Goal: Information Seeking & Learning: Learn about a topic

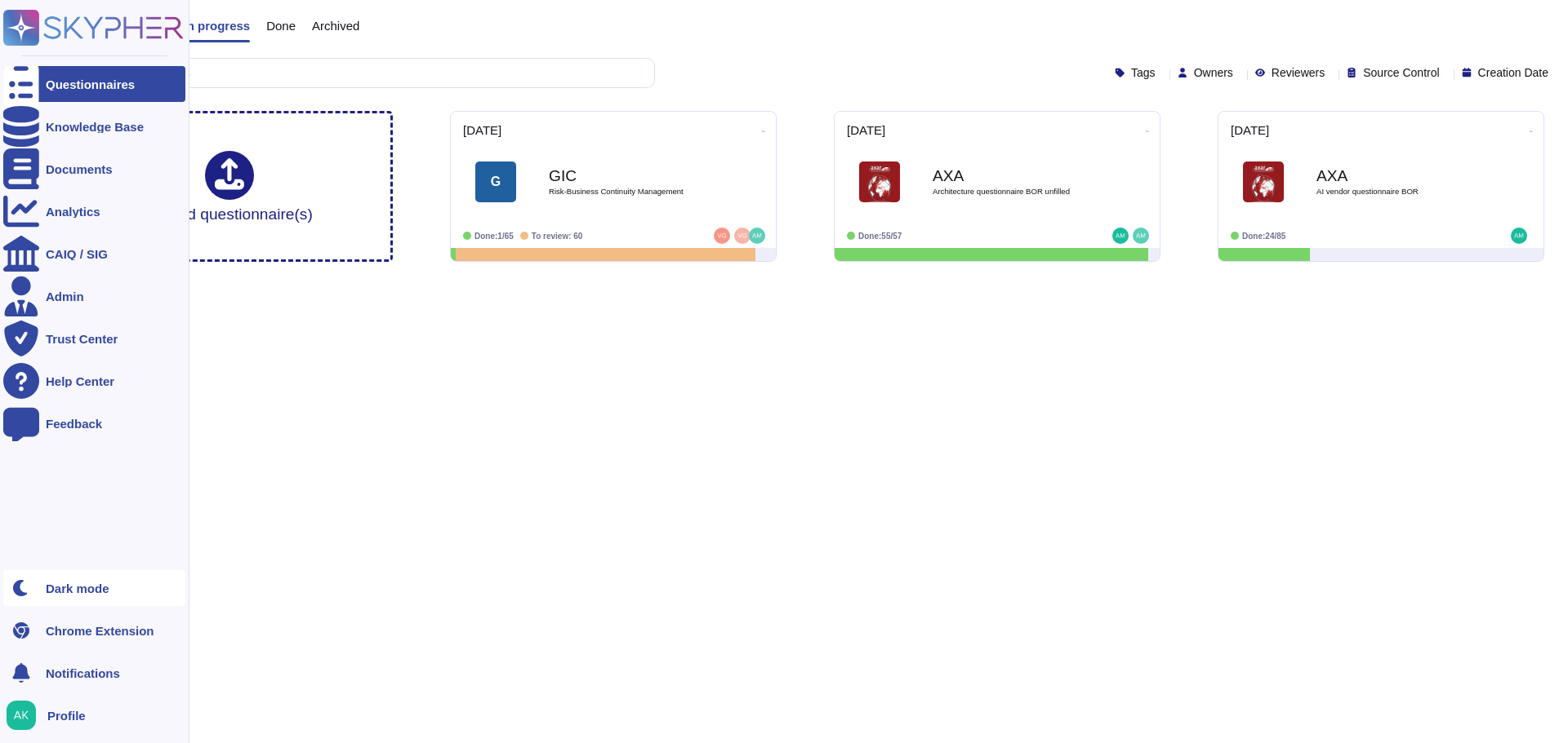
click at [44, 590] on div "Dark mode" at bounding box center [94, 588] width 182 height 36
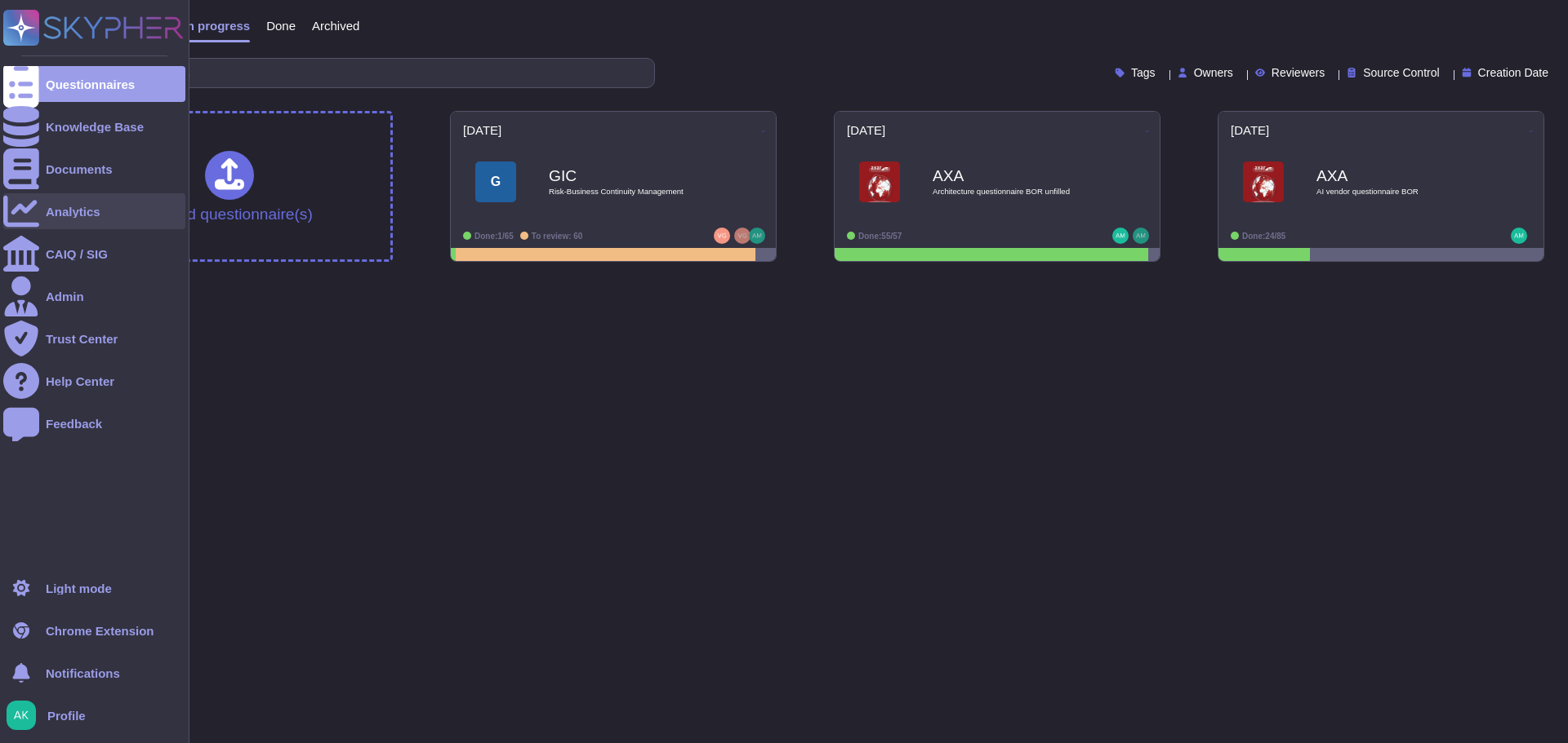
click at [62, 214] on div "Analytics" at bounding box center [72, 211] width 55 height 13
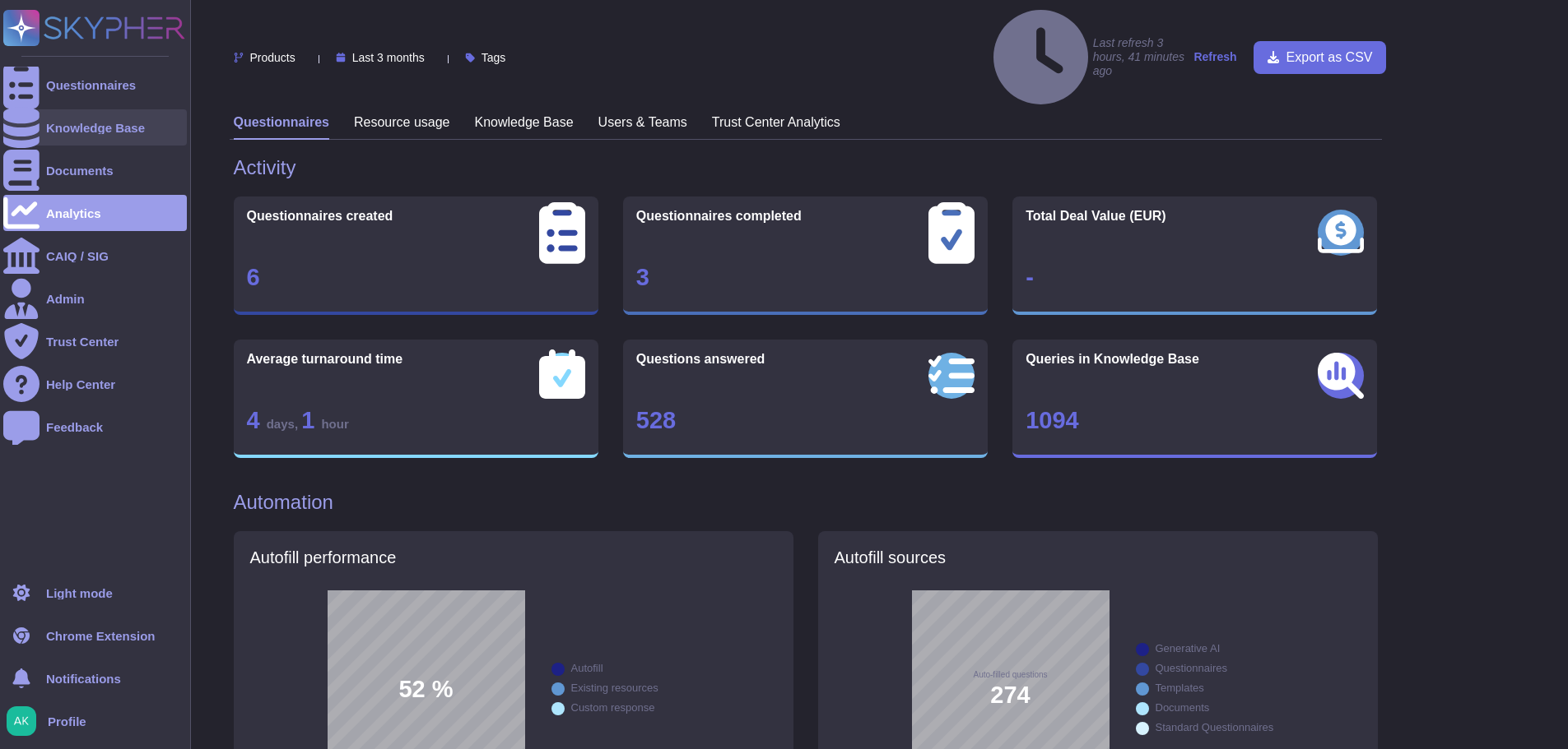
click at [109, 123] on div "Knowledge Base" at bounding box center [94, 127] width 98 height 13
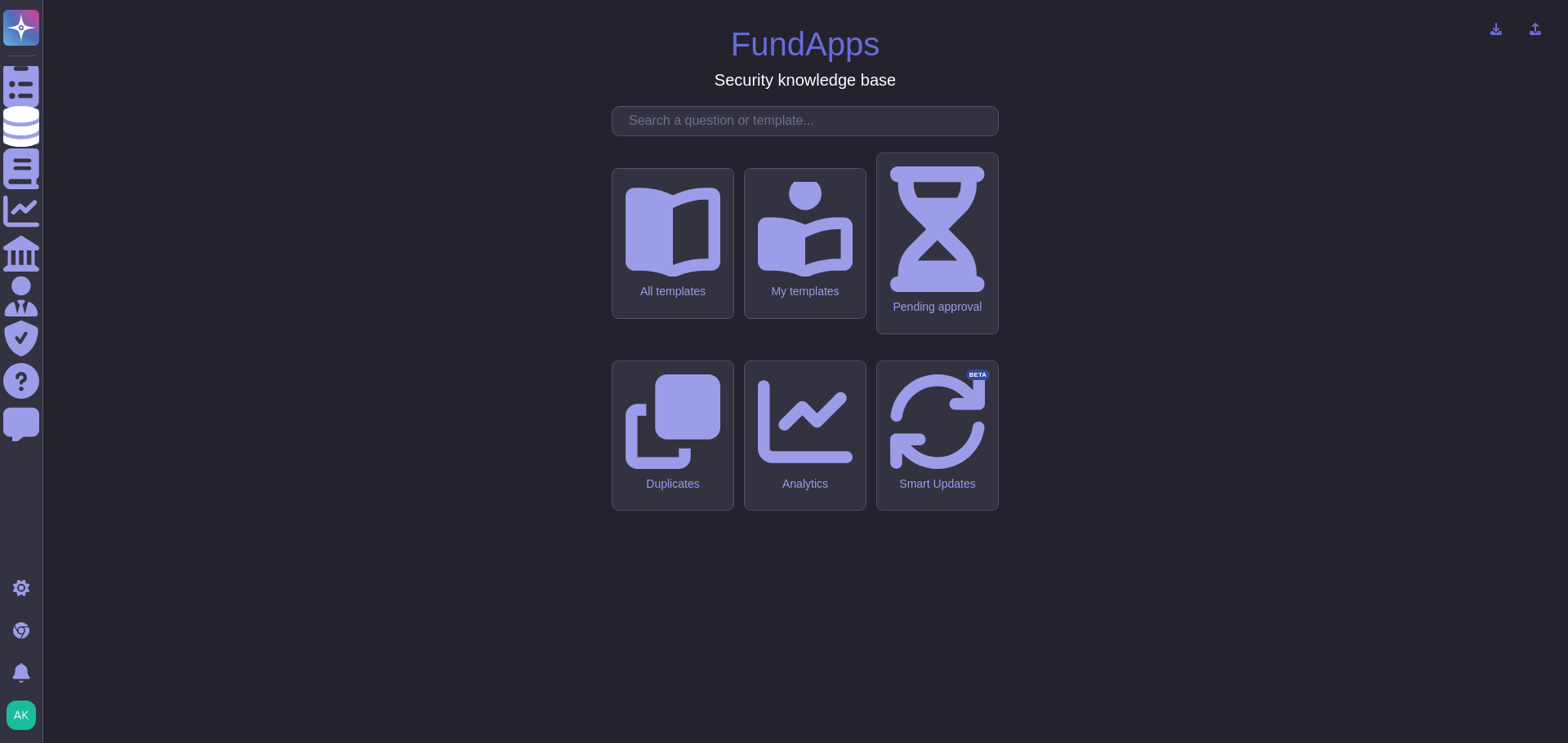
click at [855, 135] on input "text" at bounding box center [809, 122] width 378 height 29
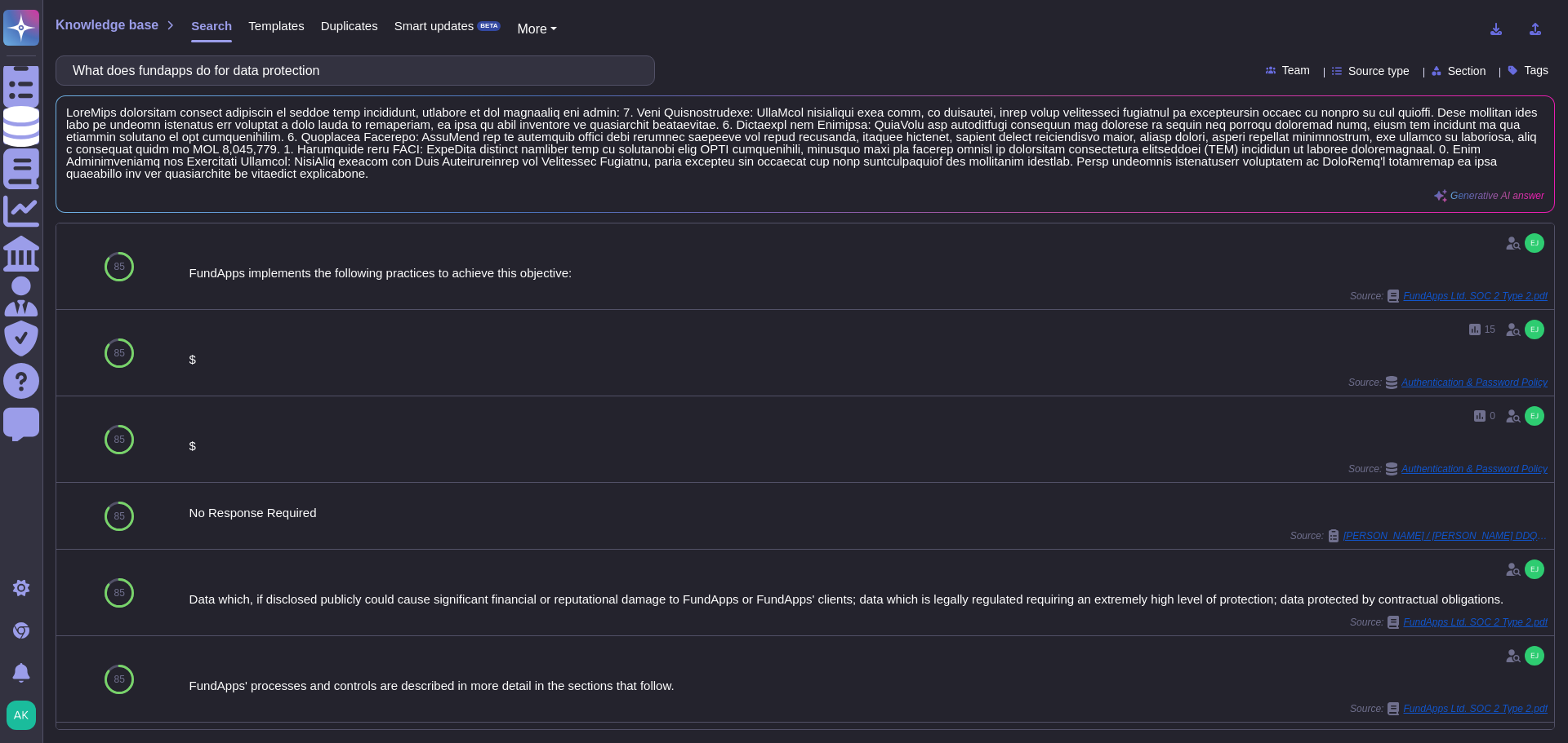
type input "What does fundapps do for data protection"
click at [548, 23] on button "More" at bounding box center [536, 29] width 40 height 19
click at [280, 24] on span "Templates" at bounding box center [276, 25] width 56 height 13
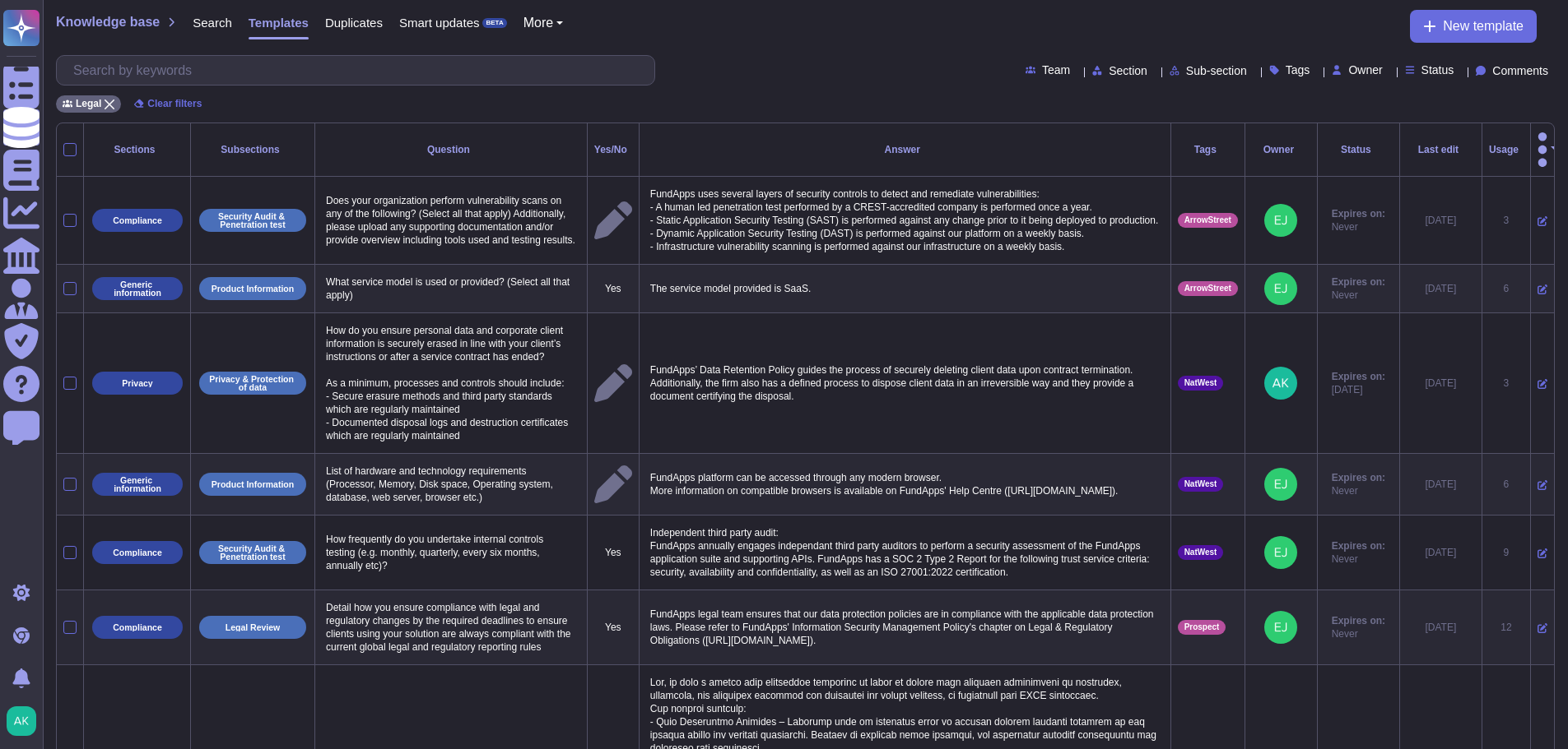
click at [357, 24] on span "Duplicates" at bounding box center [353, 22] width 57 height 13
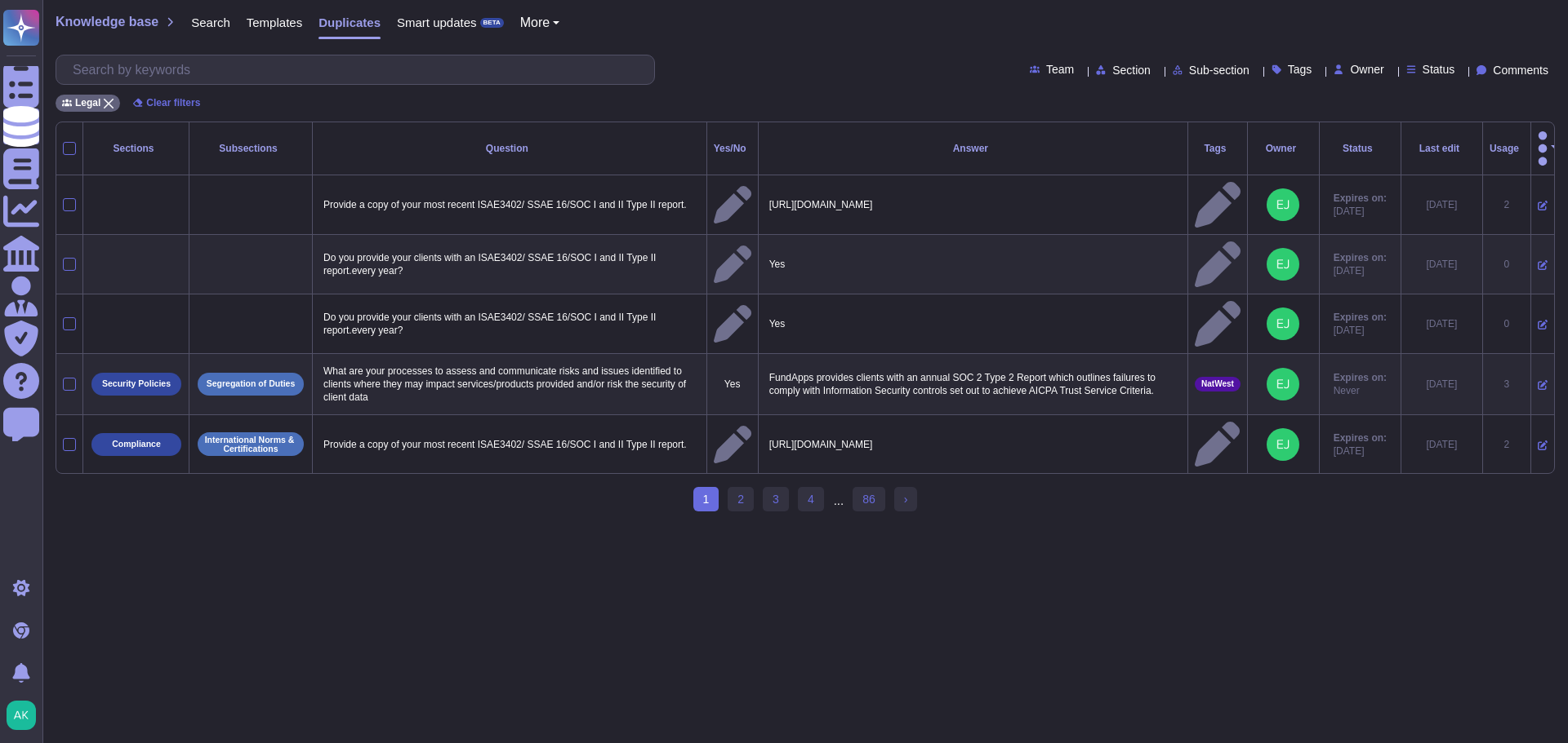
click at [421, 24] on span "Smart updates" at bounding box center [436, 22] width 80 height 13
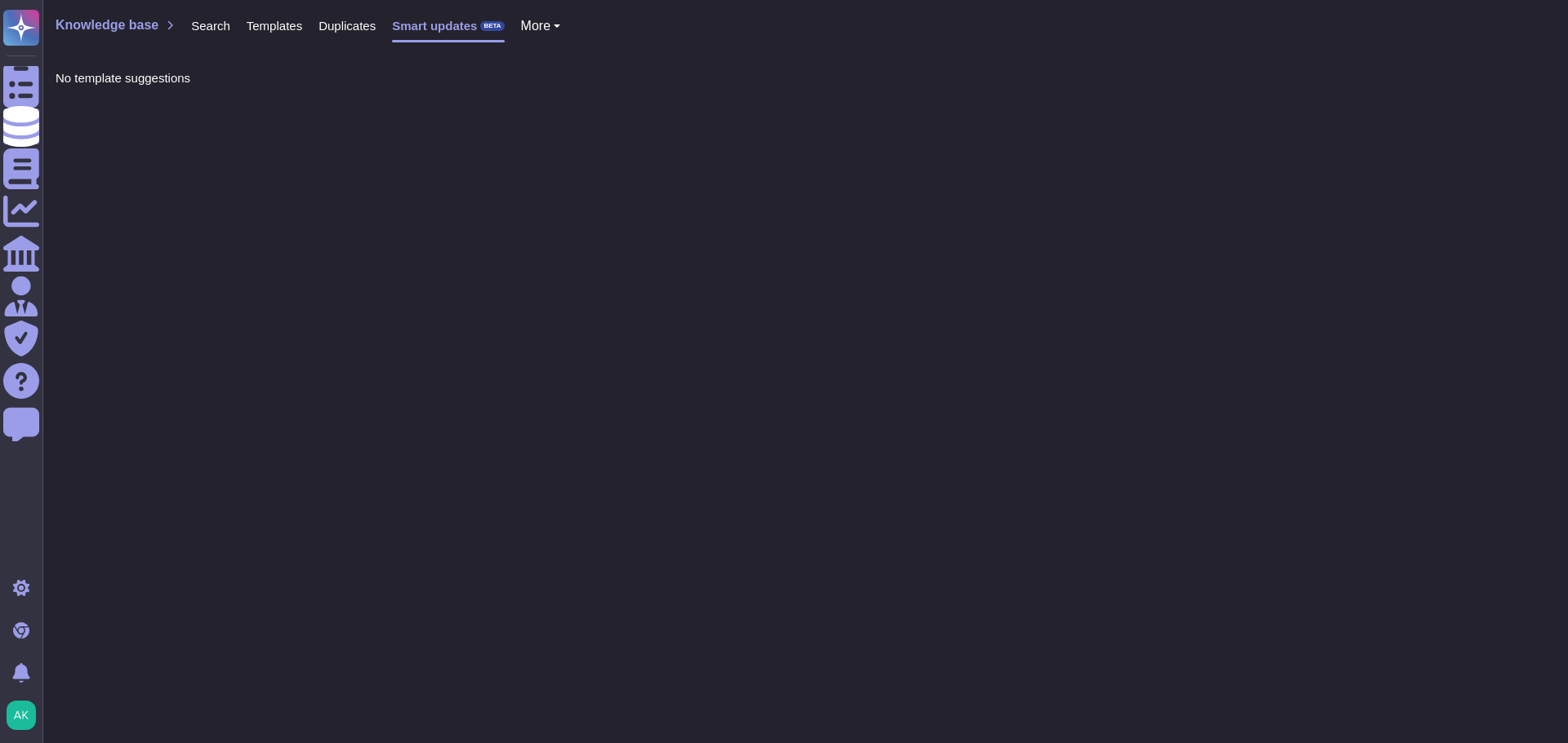
click at [466, 25] on span "Smart updates" at bounding box center [434, 25] width 85 height 13
click at [539, 27] on span "More" at bounding box center [536, 26] width 29 height 14
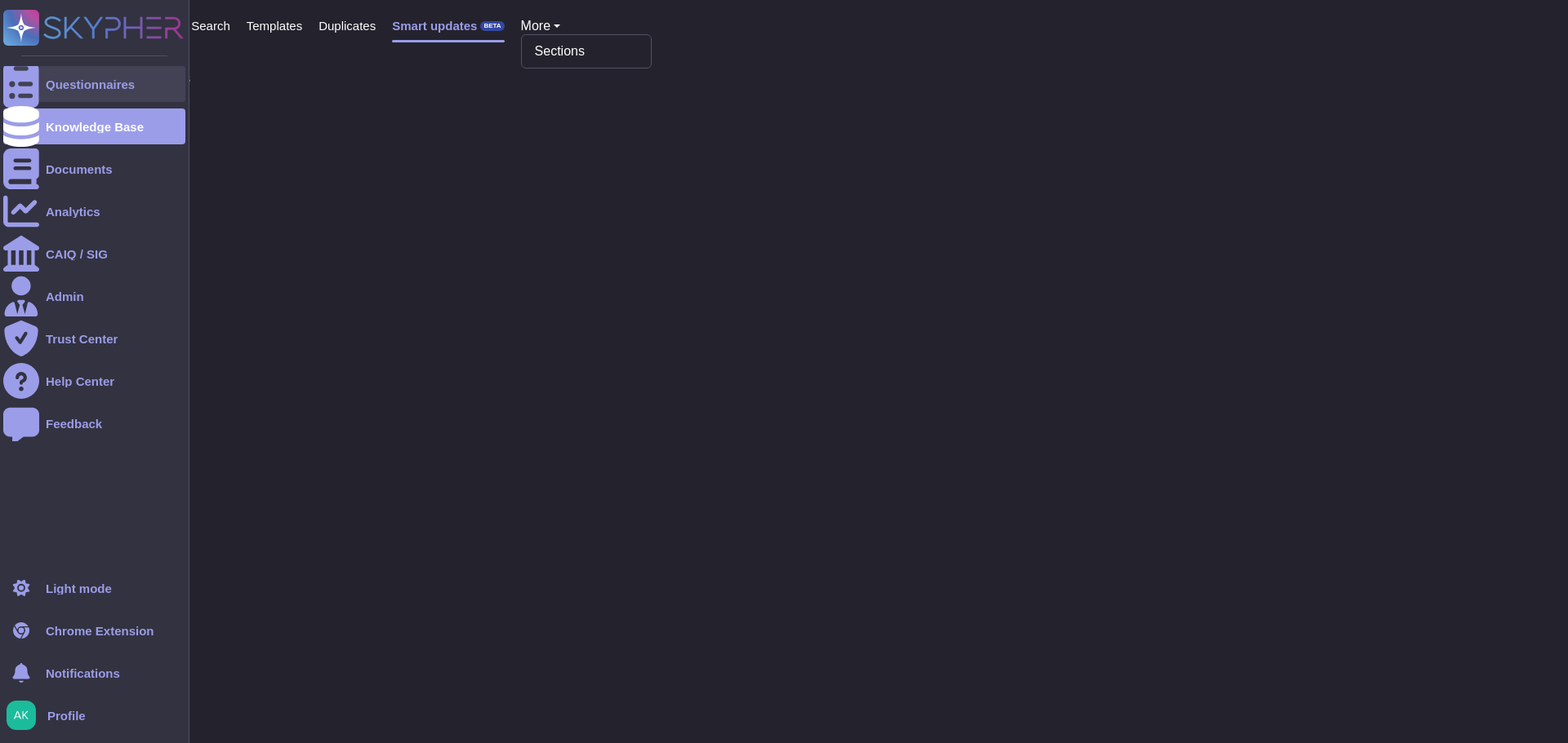
click at [21, 82] on icon at bounding box center [20, 85] width 36 height 48
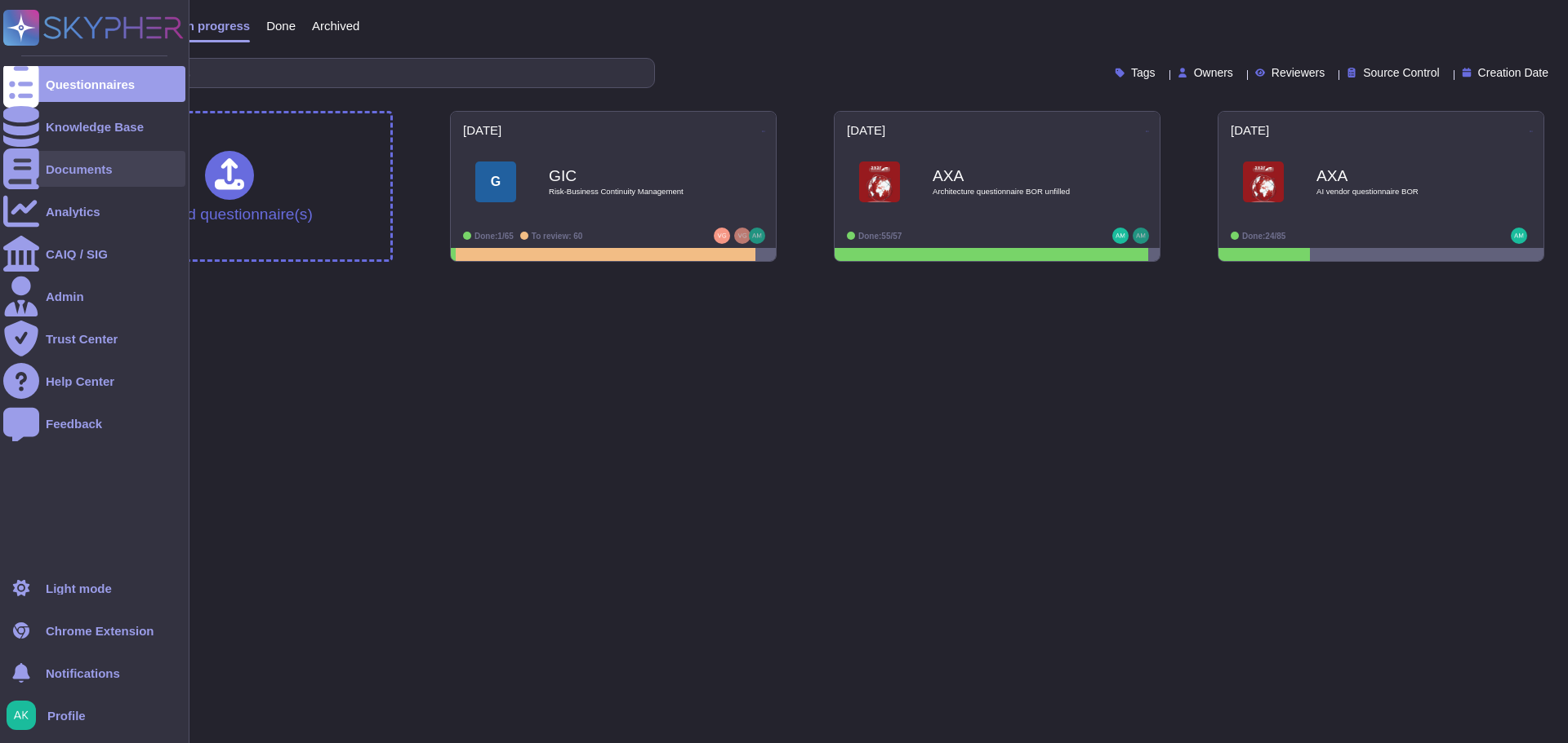
click at [70, 179] on div "Documents" at bounding box center [94, 168] width 182 height 36
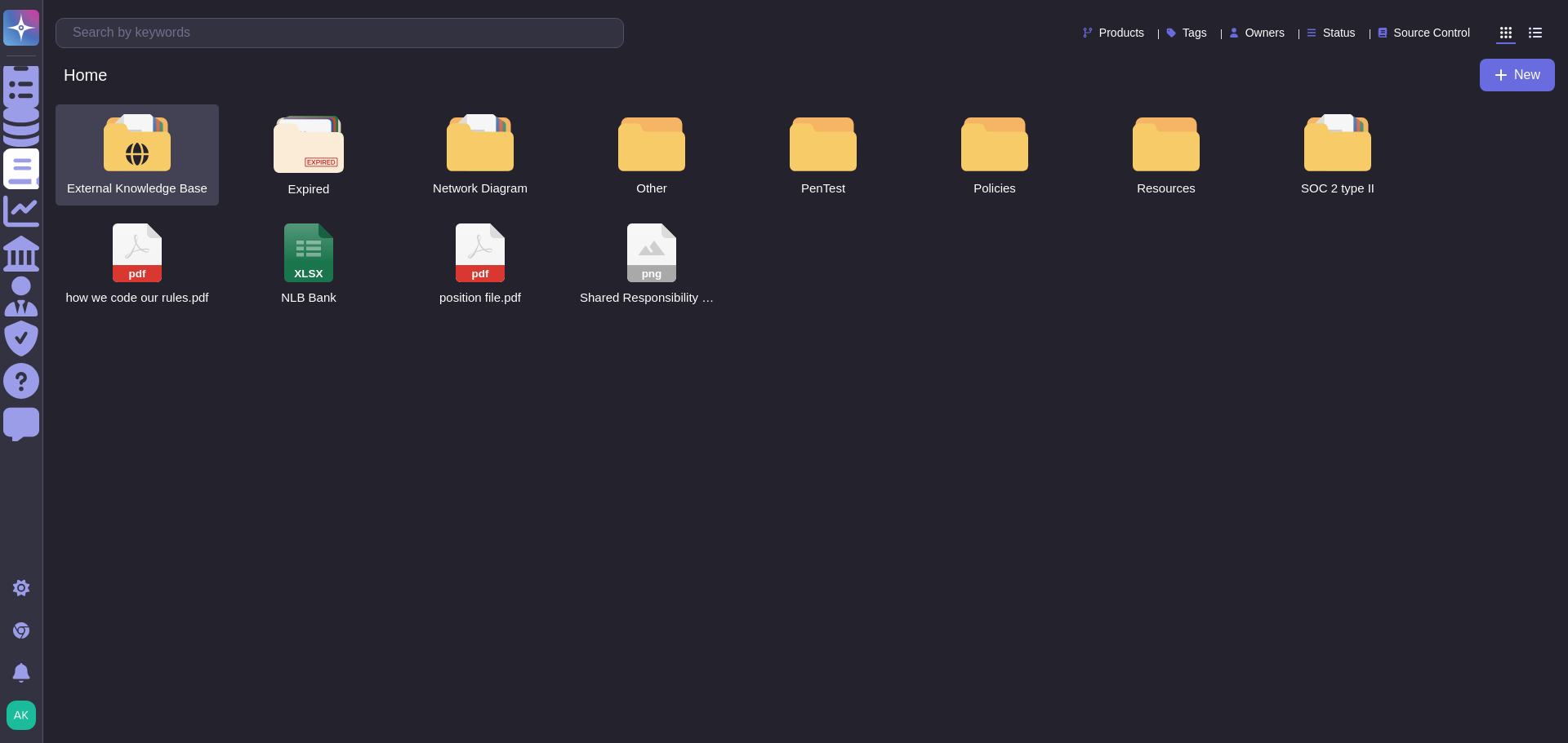
click at [148, 164] on div at bounding box center [137, 142] width 71 height 57
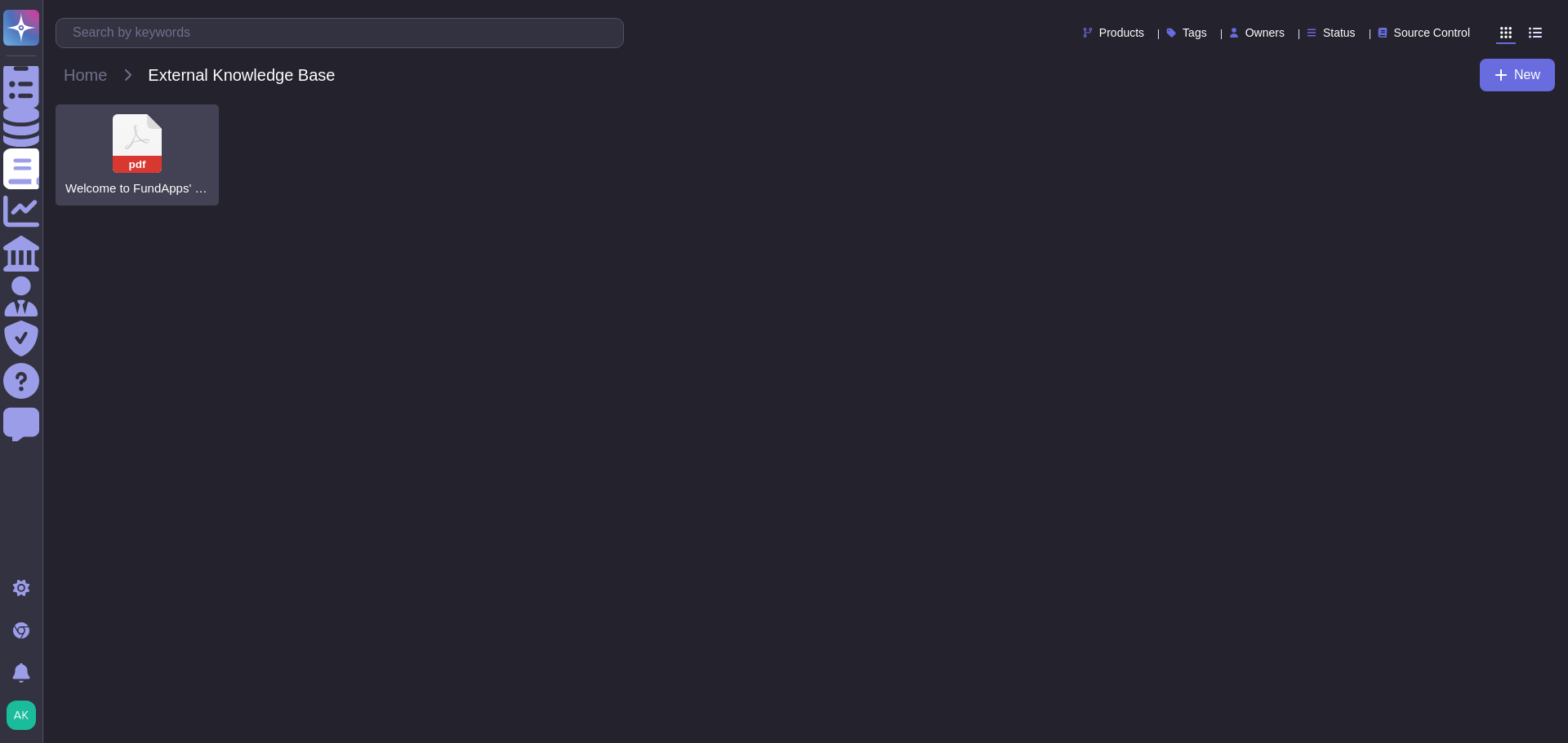
click at [117, 152] on icon at bounding box center [137, 143] width 49 height 59
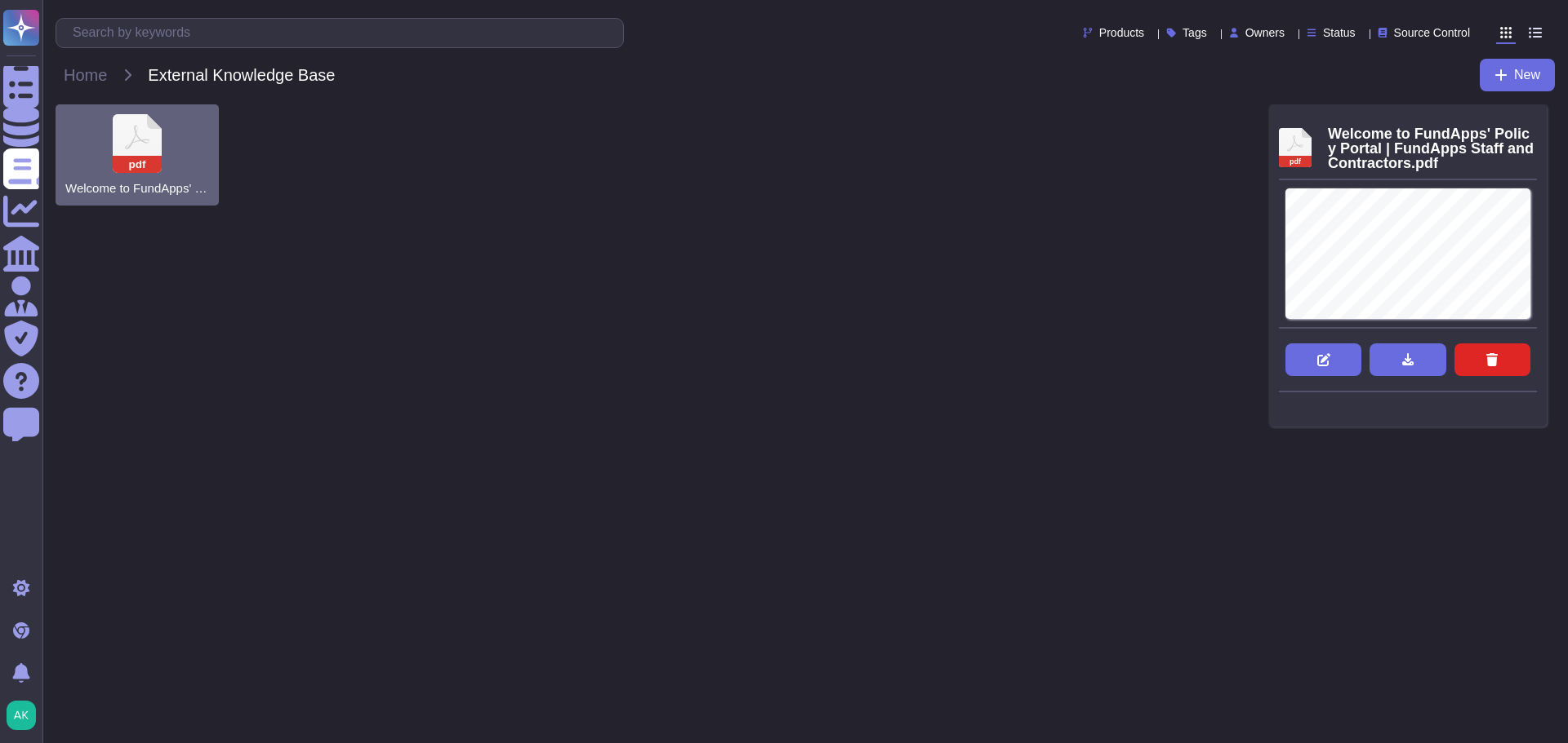
click at [1537, 122] on icon at bounding box center [1537, 122] width 0 height 0
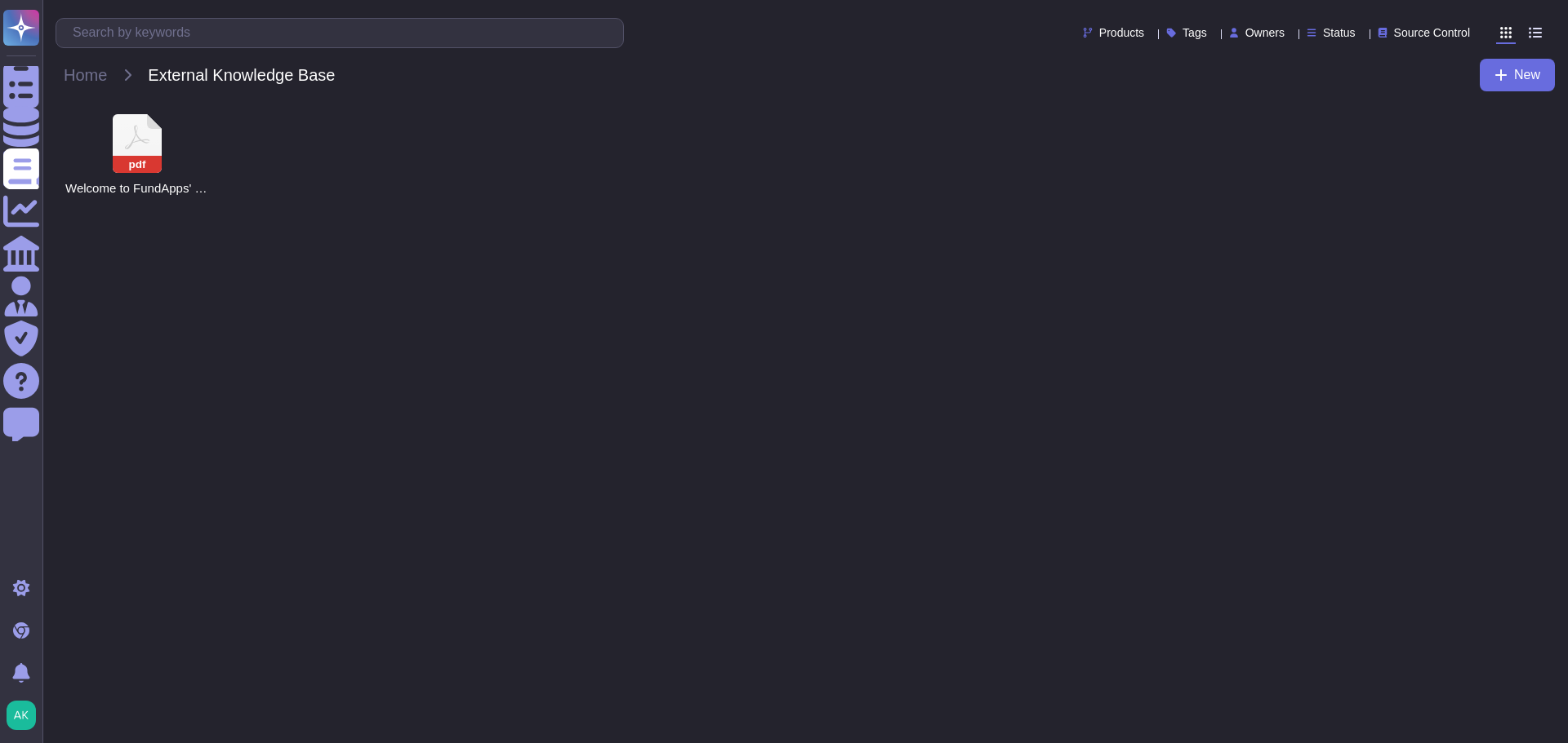
click at [760, 219] on html "Questionnaires Knowledge Base Documents Analytics CAIQ / SIG Admin Trust Center…" at bounding box center [784, 109] width 1568 height 219
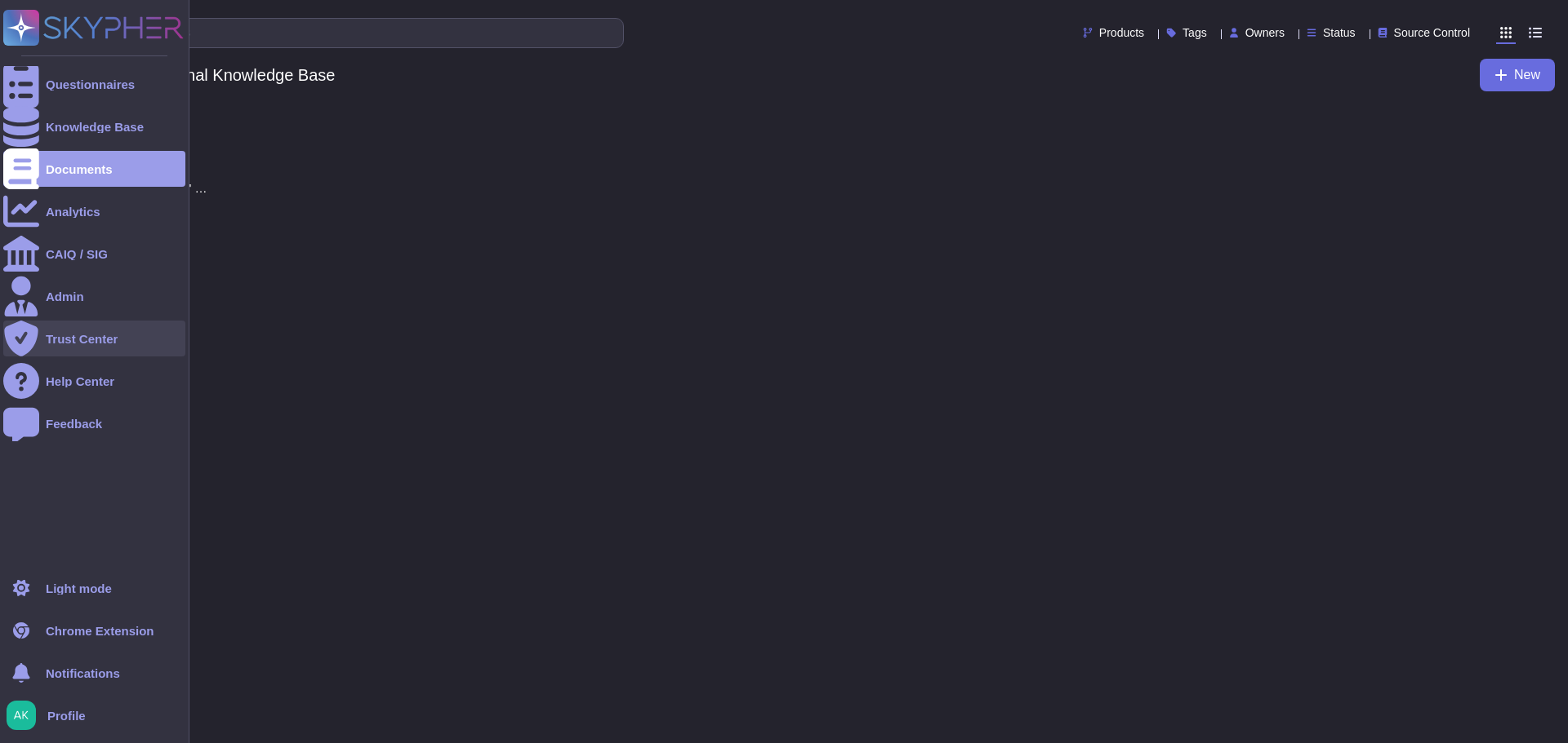
click at [90, 344] on div "Trust Center" at bounding box center [81, 339] width 71 height 13
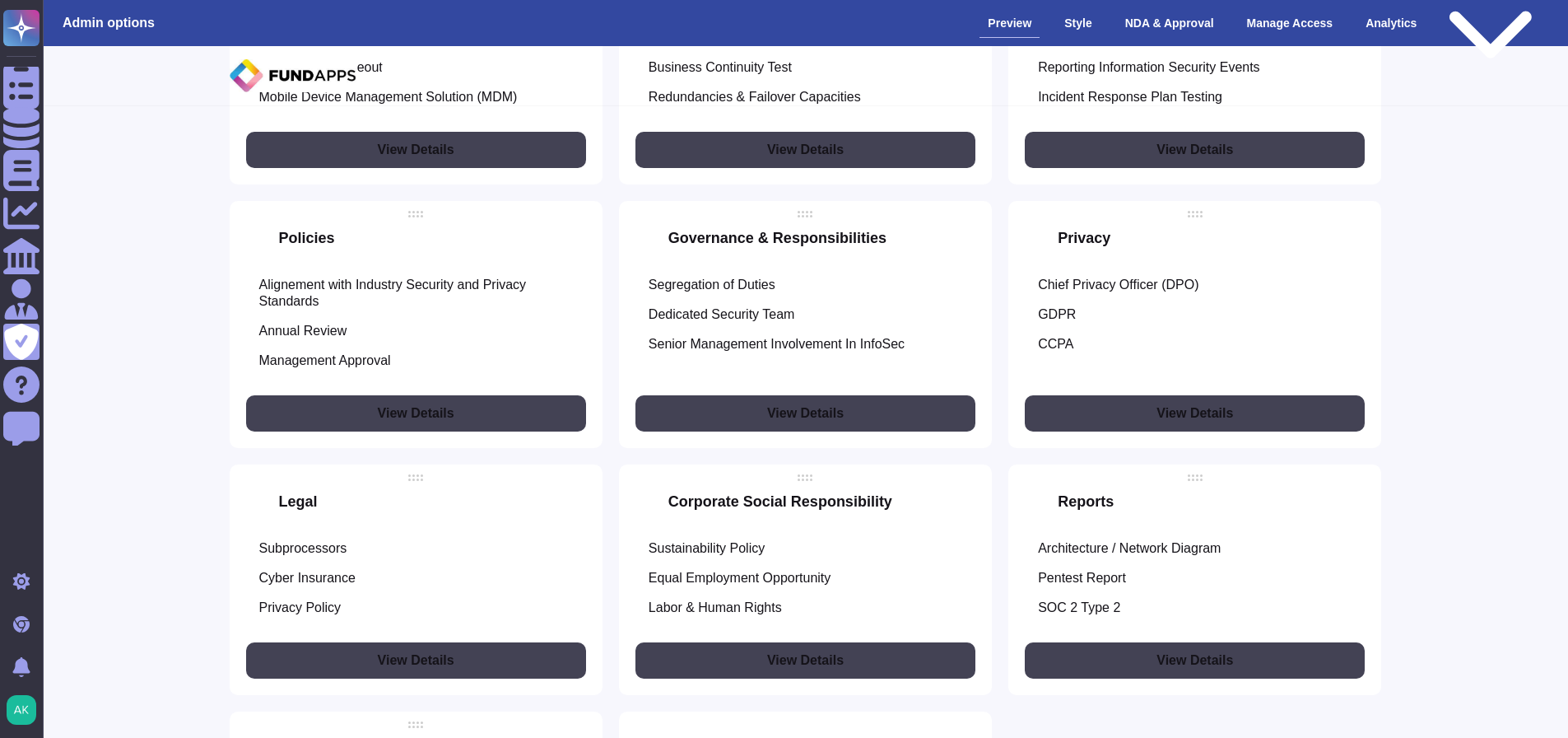
scroll to position [1812, 0]
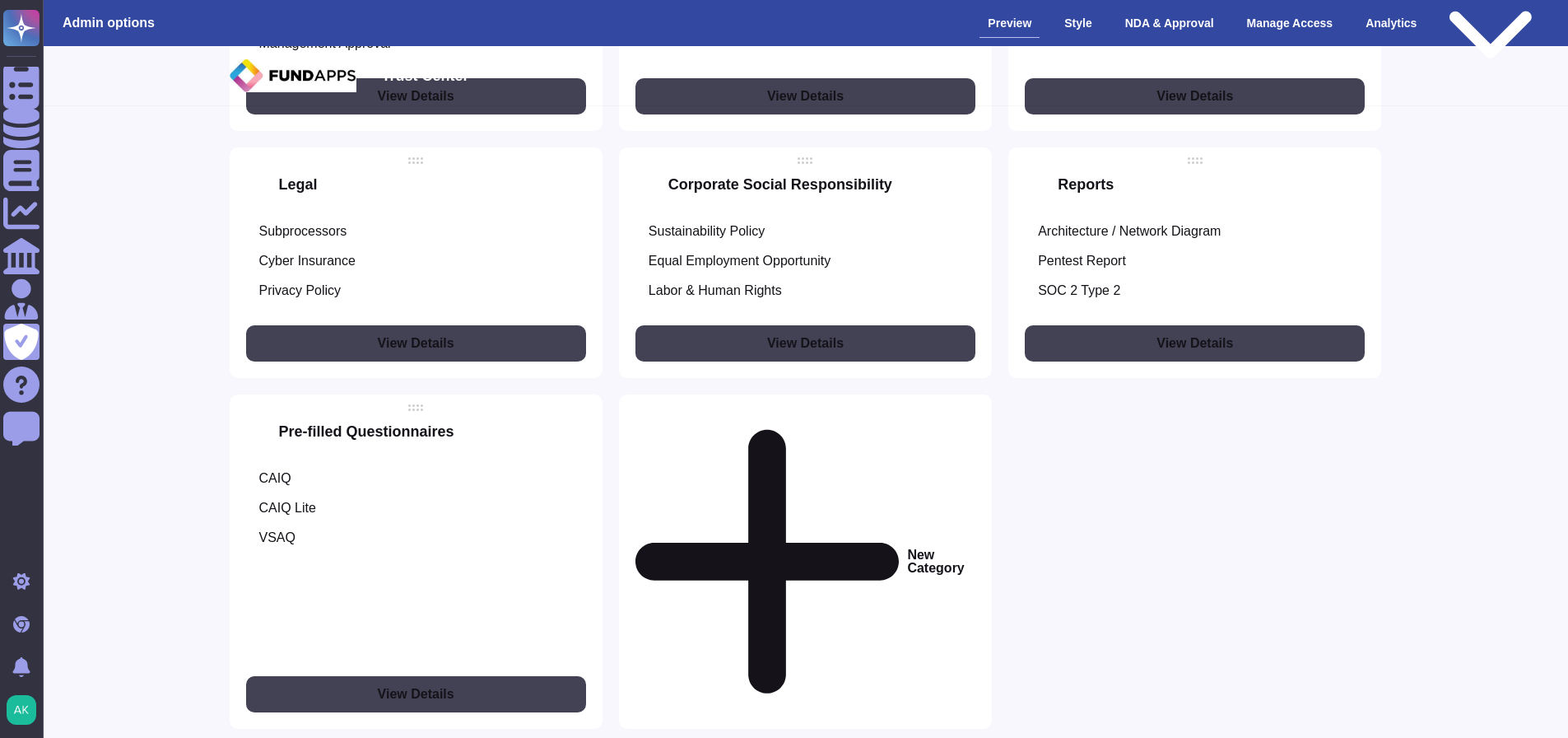
click at [394, 344] on button "View Details" at bounding box center [416, 343] width 340 height 36
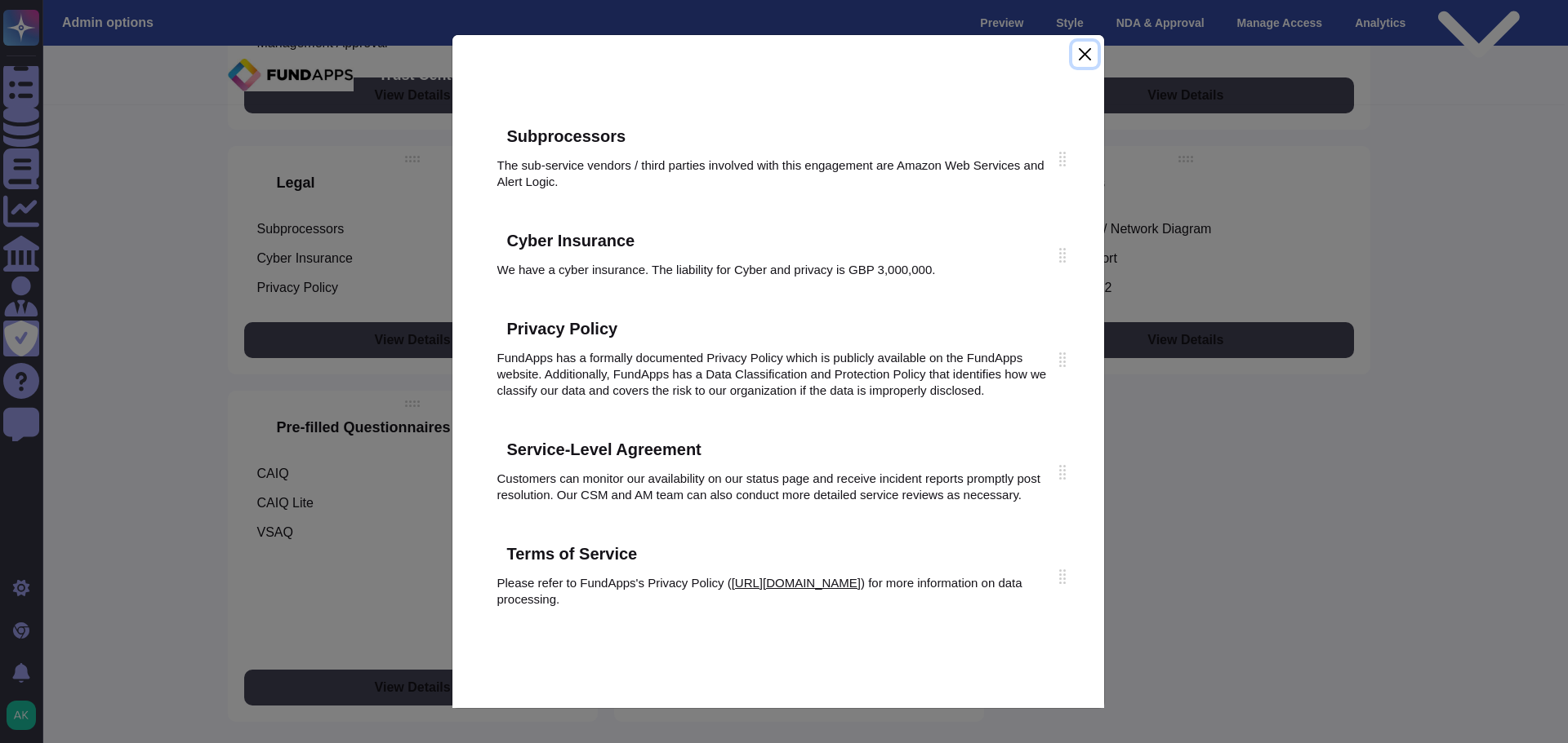
click at [1078, 56] on button "Close" at bounding box center [1083, 54] width 24 height 25
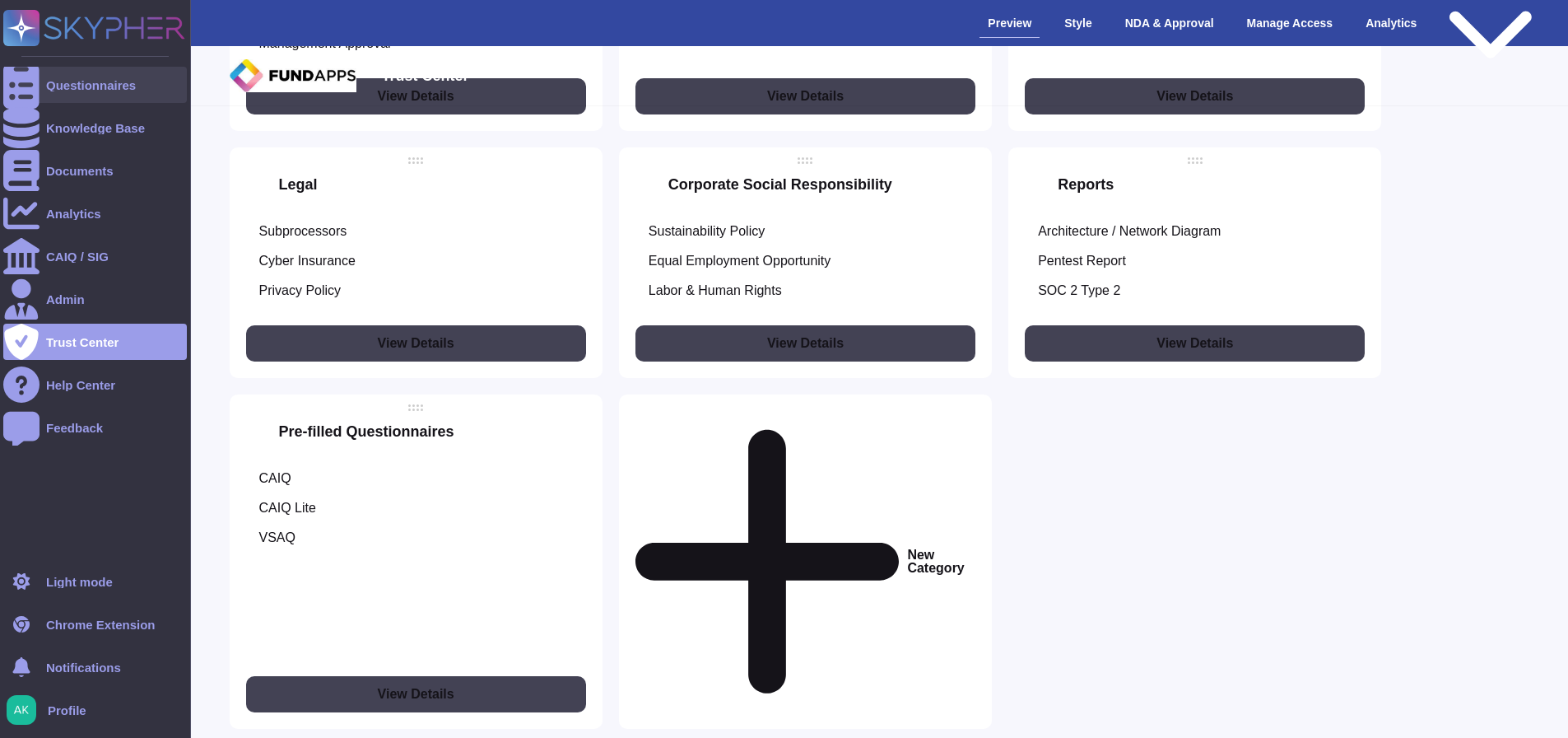
click at [98, 75] on div "Questionnaires" at bounding box center [94, 85] width 184 height 36
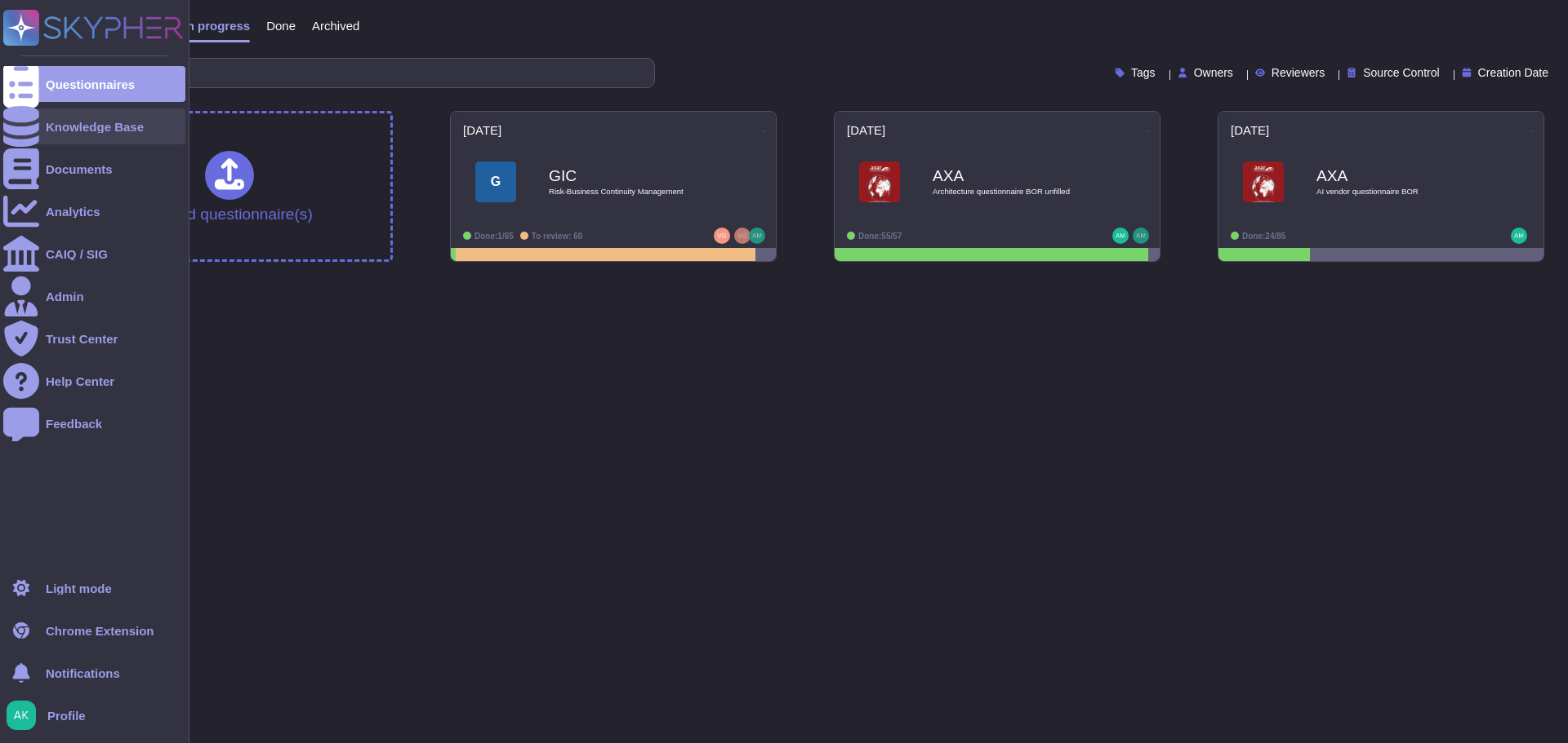
click at [68, 131] on div "Knowledge Base" at bounding box center [94, 126] width 98 height 13
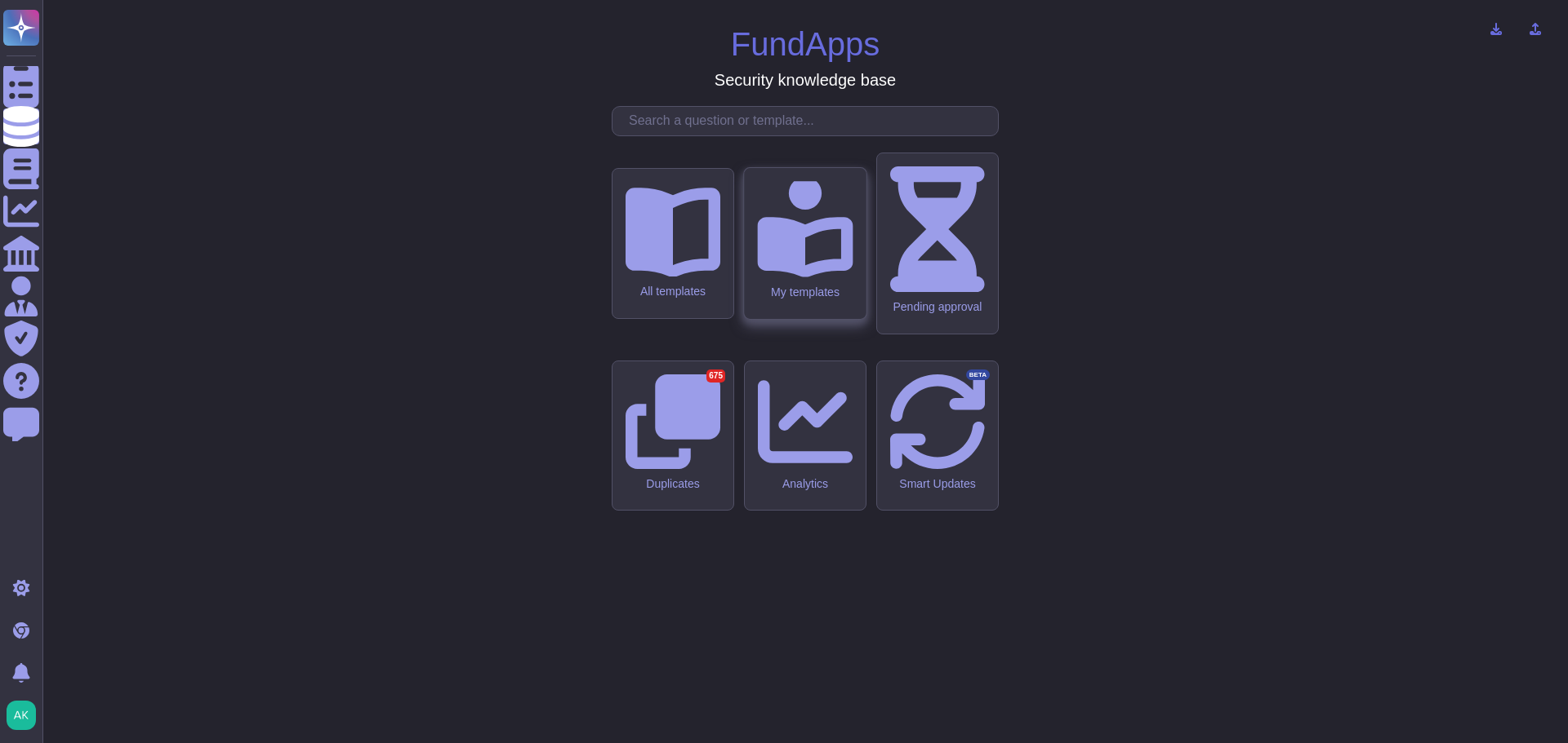
click at [815, 278] on icon at bounding box center [804, 228] width 96 height 101
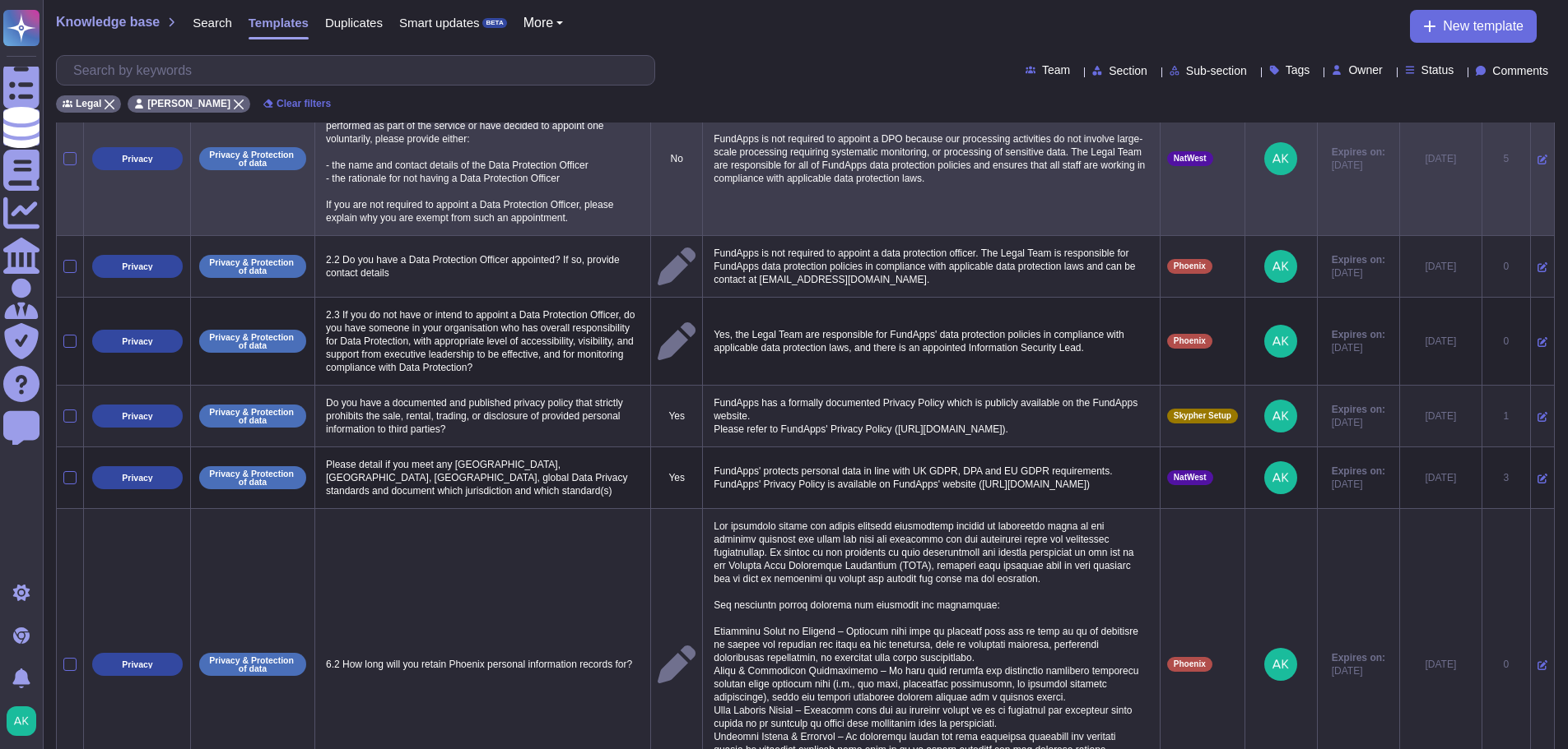
scroll to position [799, 0]
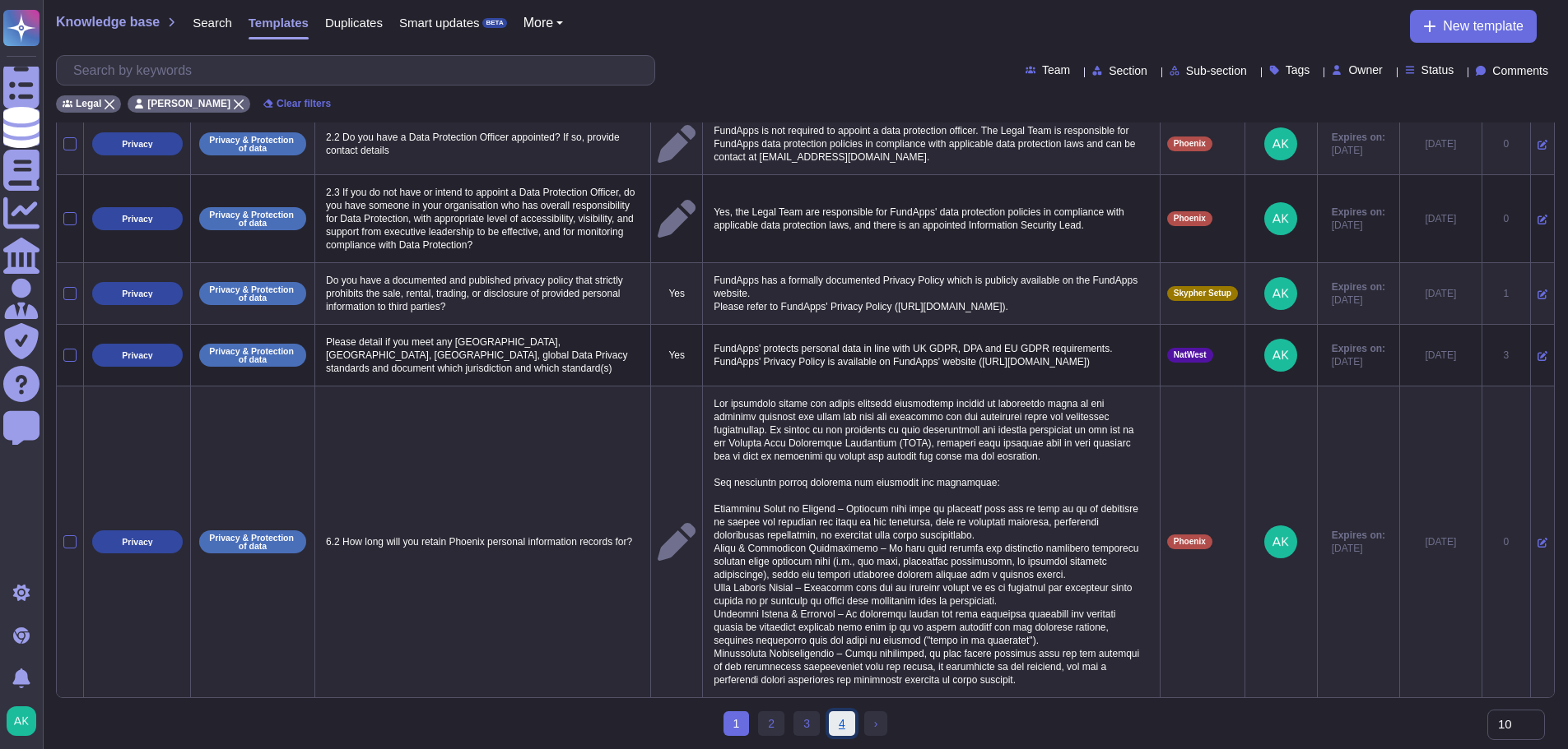
click at [843, 723] on link "4" at bounding box center [842, 724] width 26 height 24
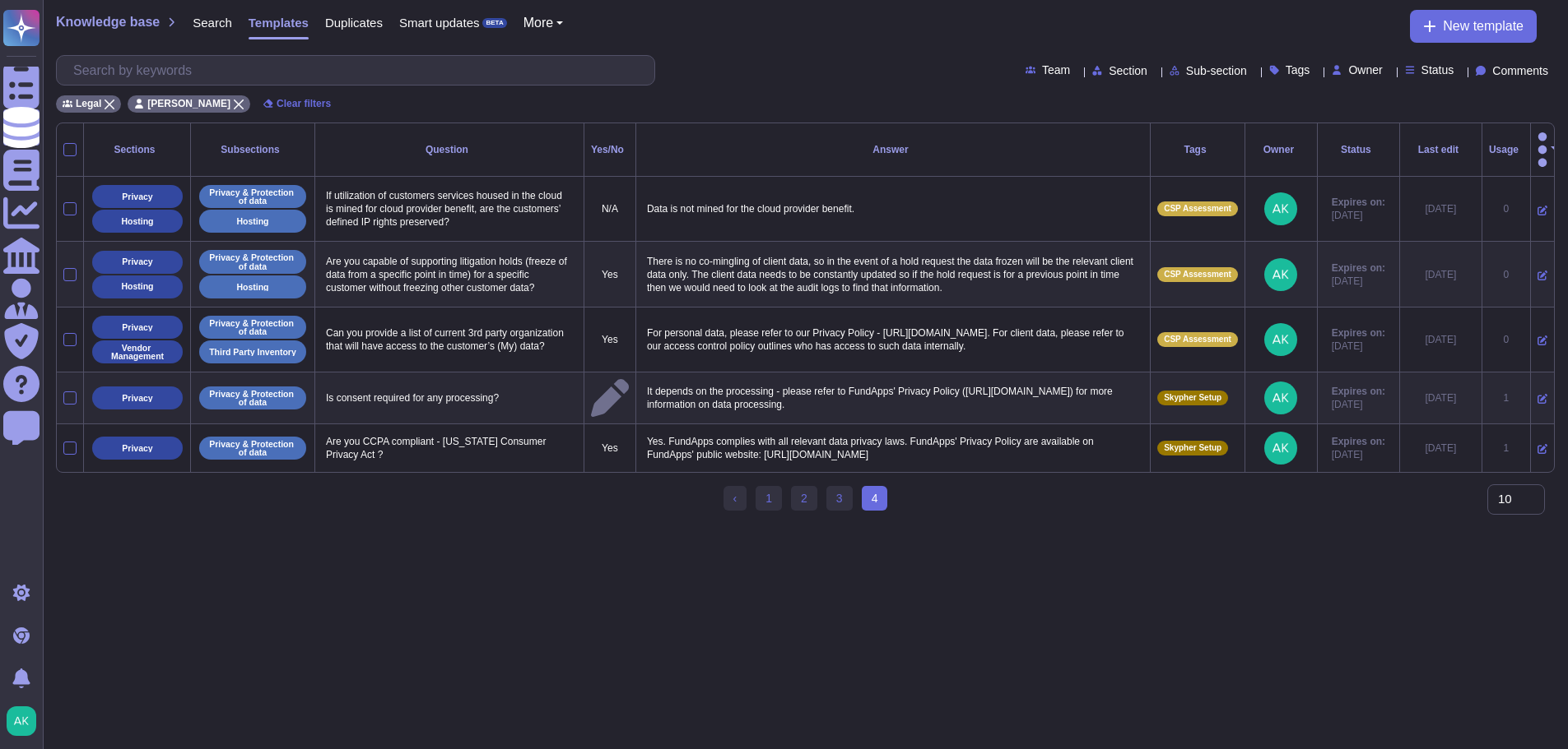
scroll to position [0, 0]
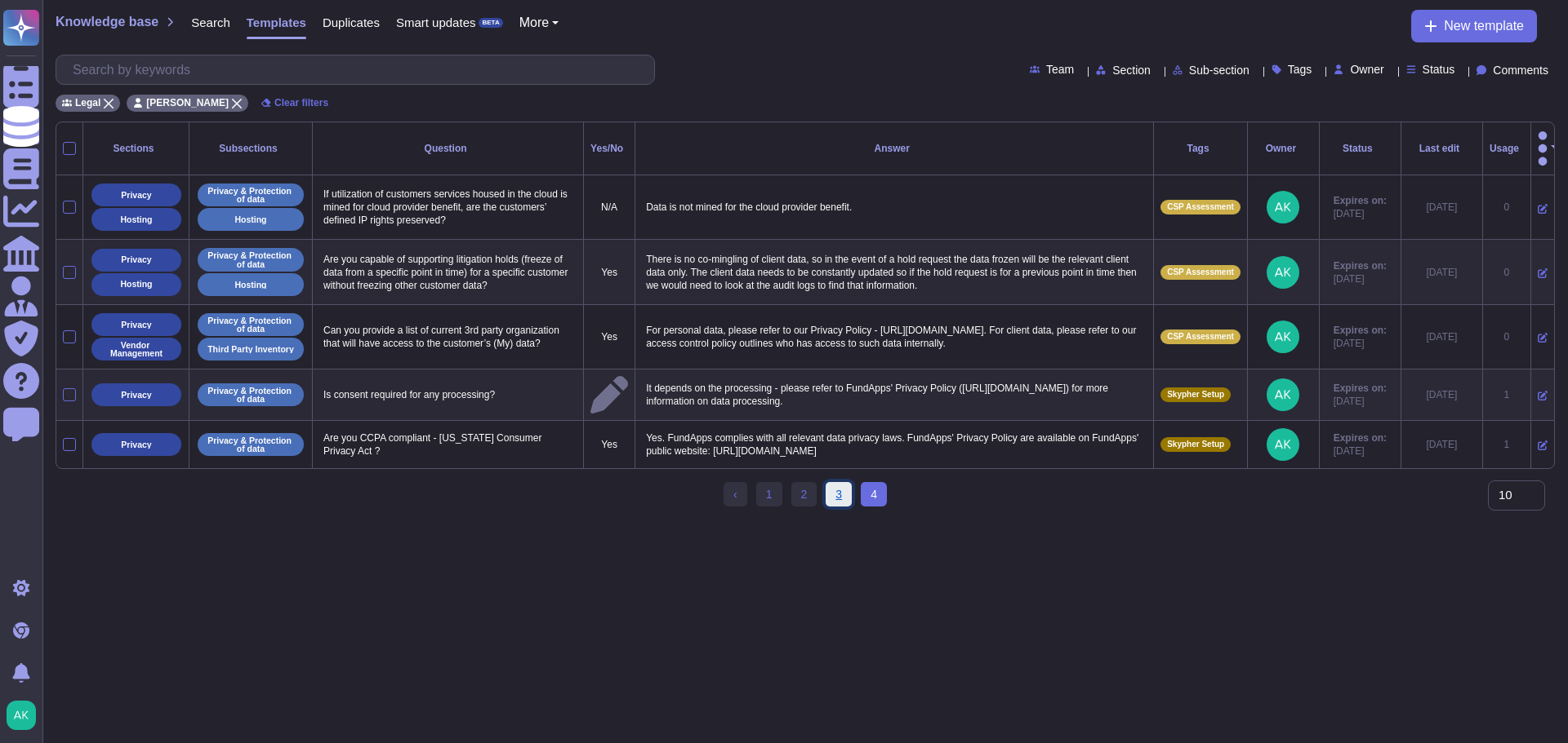
click at [839, 482] on link "3" at bounding box center [838, 494] width 26 height 24
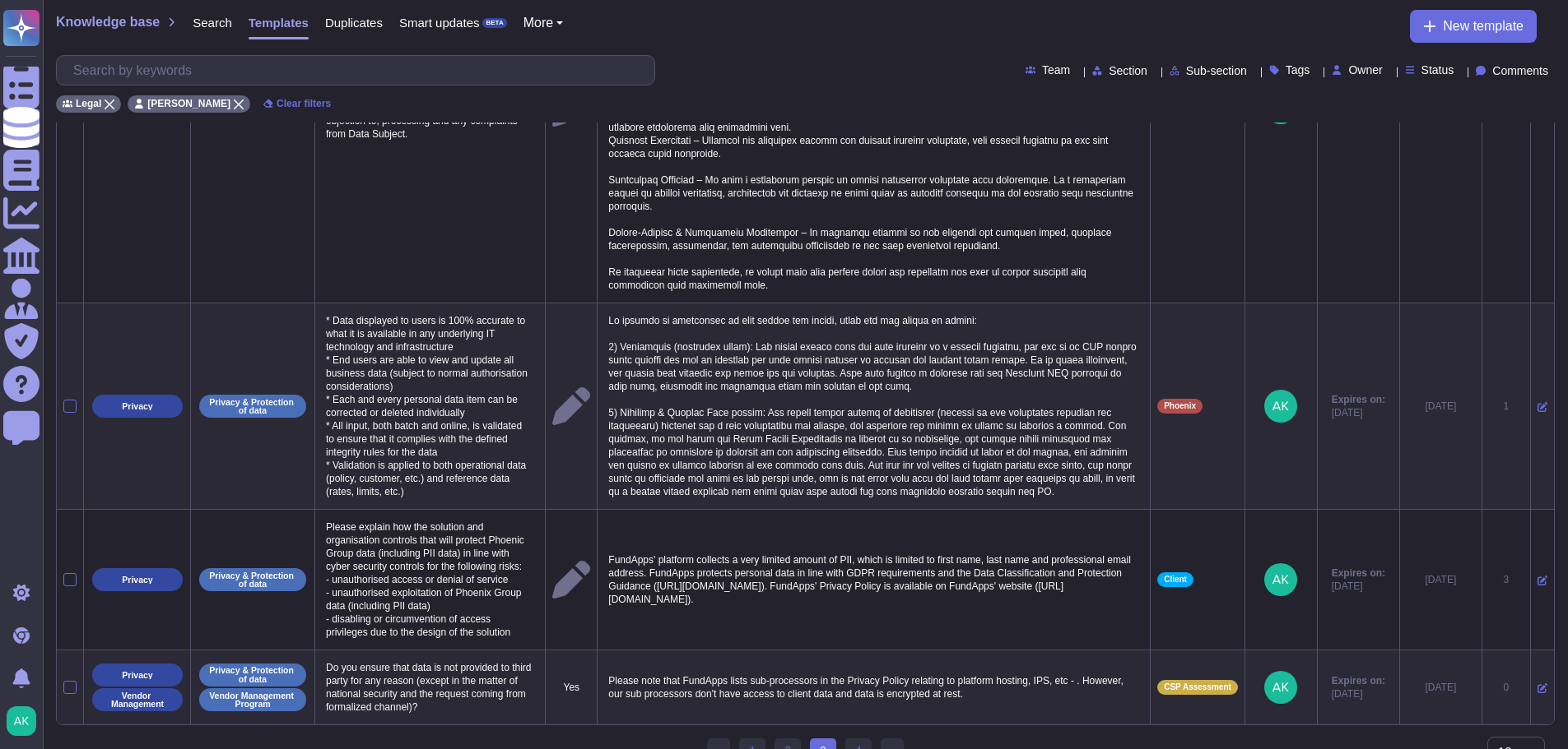
scroll to position [2010, 0]
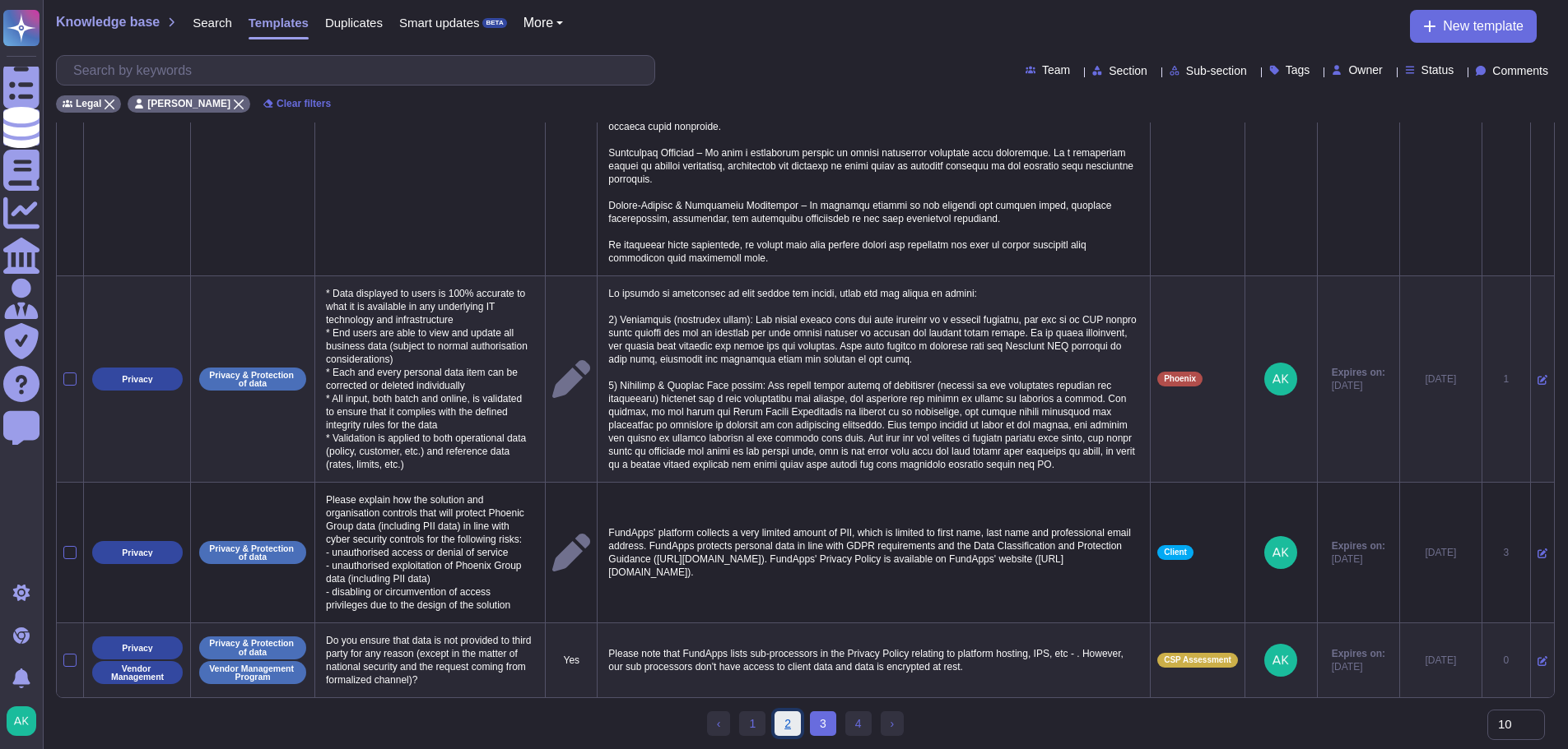
click at [787, 720] on link "2" at bounding box center [787, 724] width 26 height 24
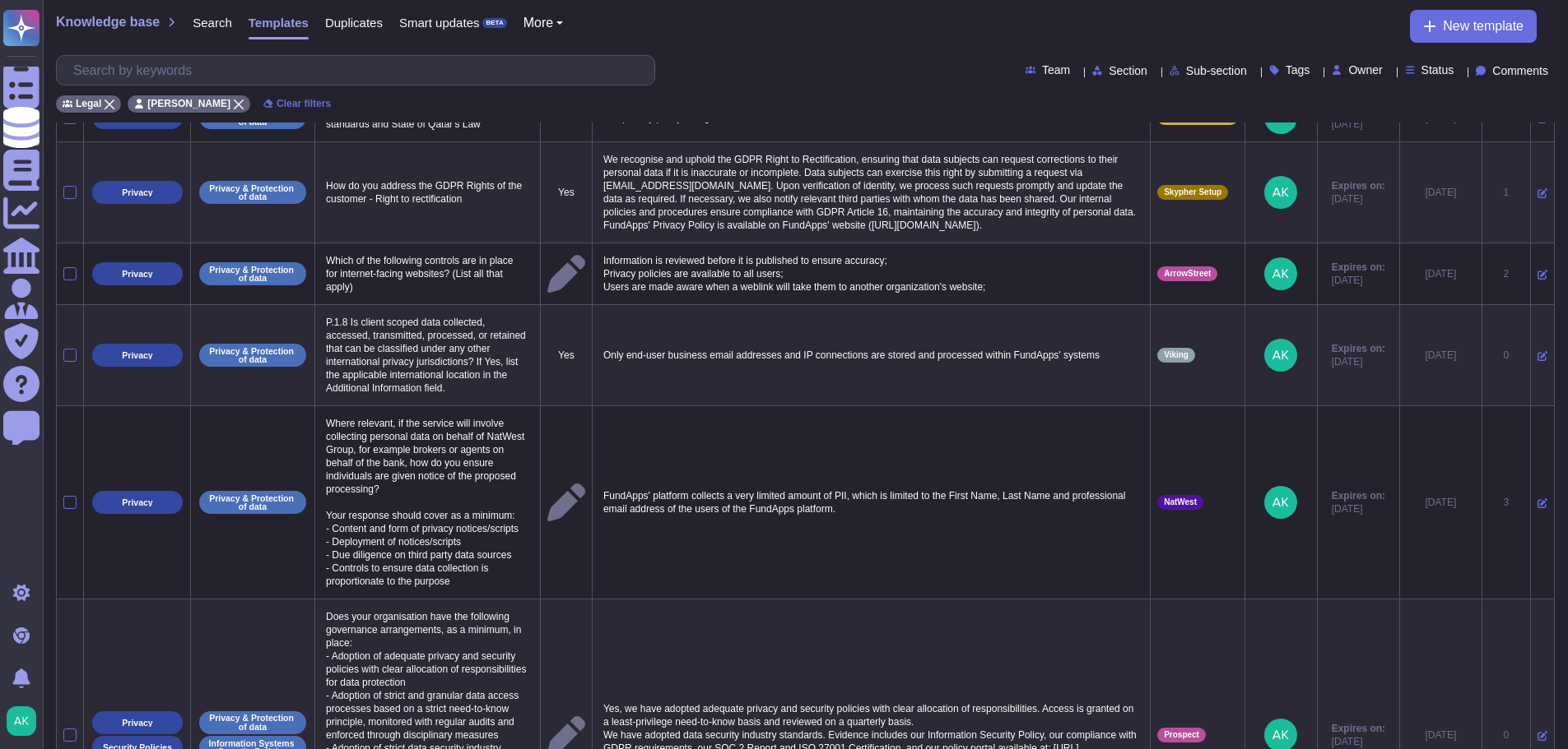
scroll to position [549, 0]
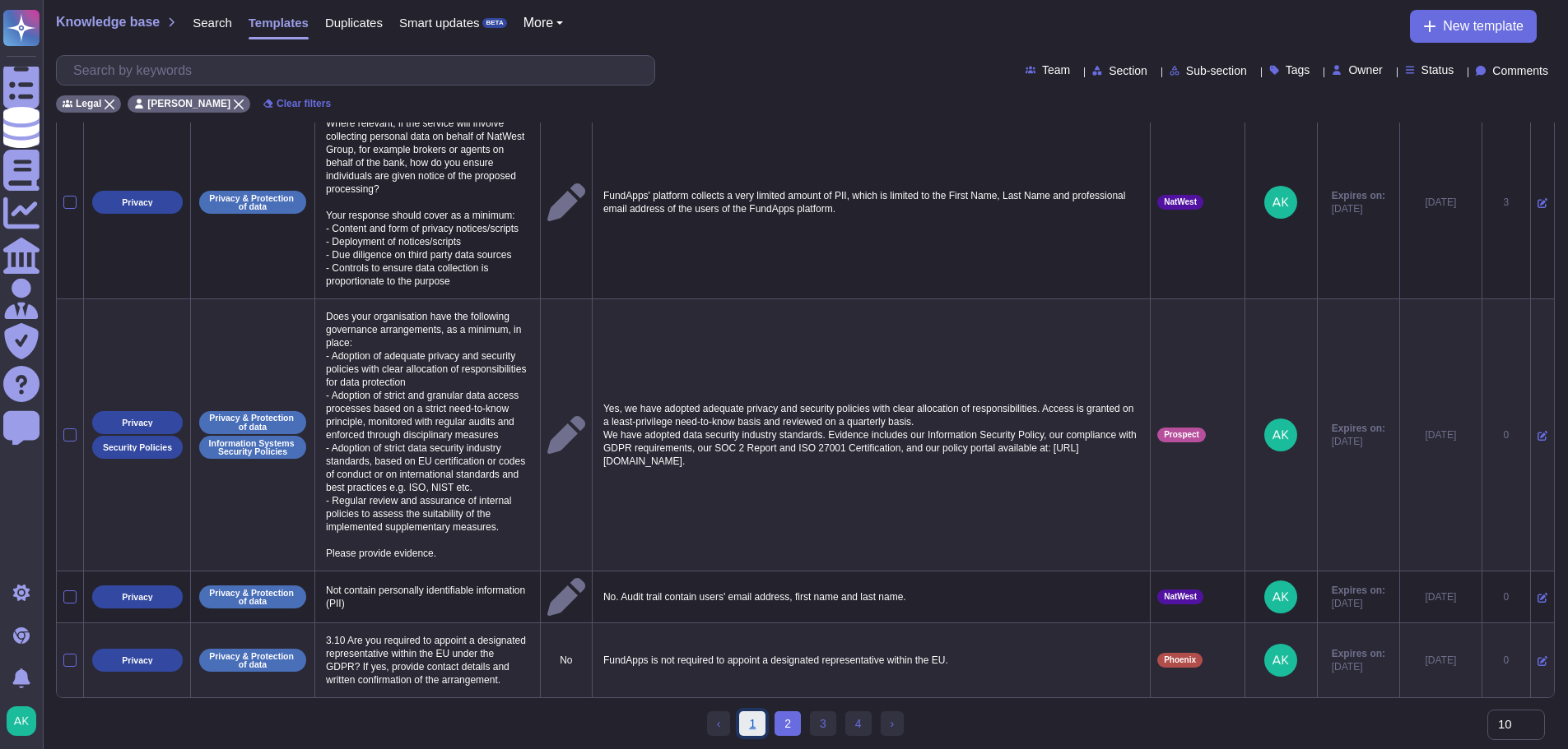
click at [755, 727] on link "1" at bounding box center [751, 724] width 26 height 24
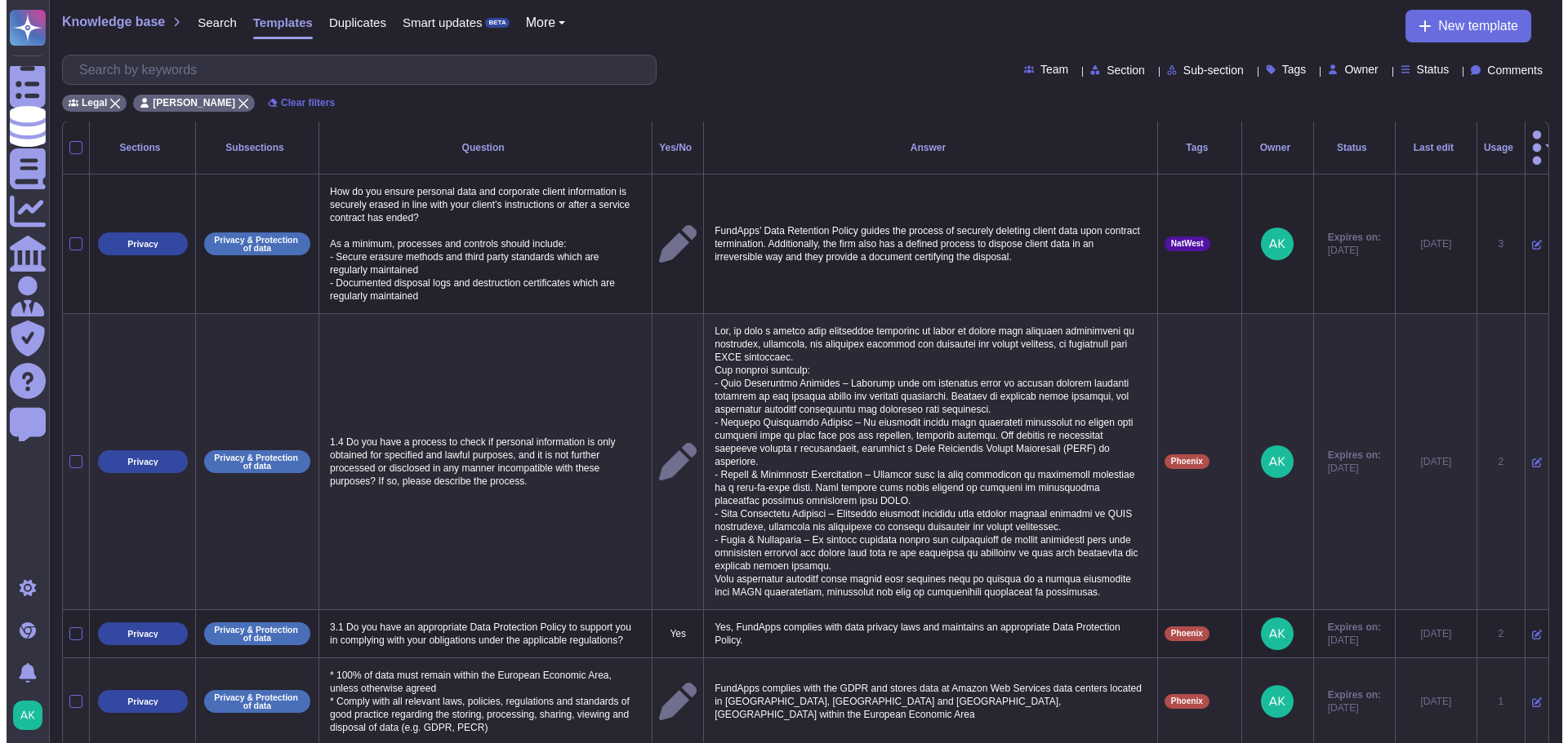
scroll to position [0, 0]
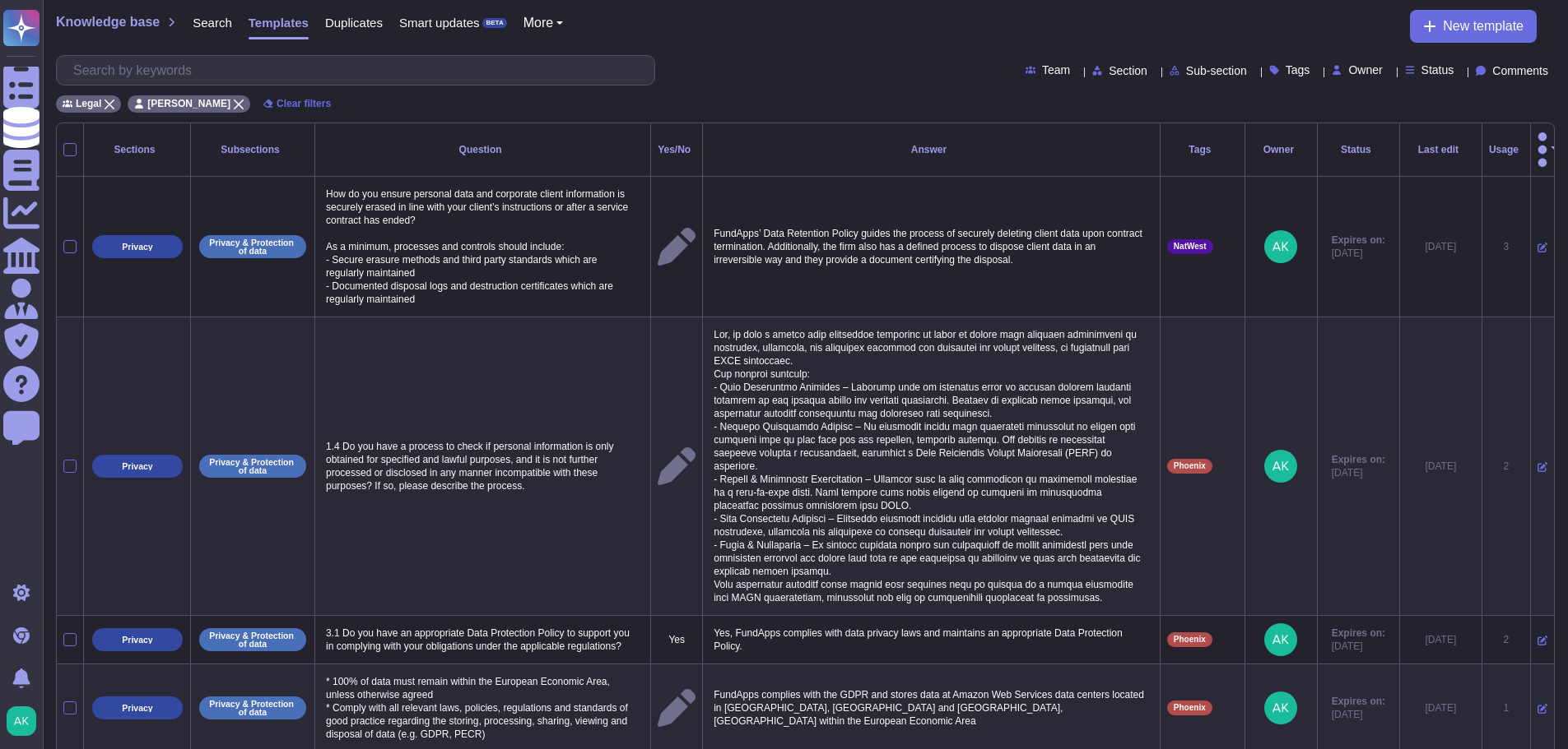
click at [857, 61] on div "Team Section Sub-section Tags Owner Status Comments" at bounding box center [806, 70] width 1499 height 30
click at [1498, 26] on span "New template" at bounding box center [1483, 26] width 81 height 14
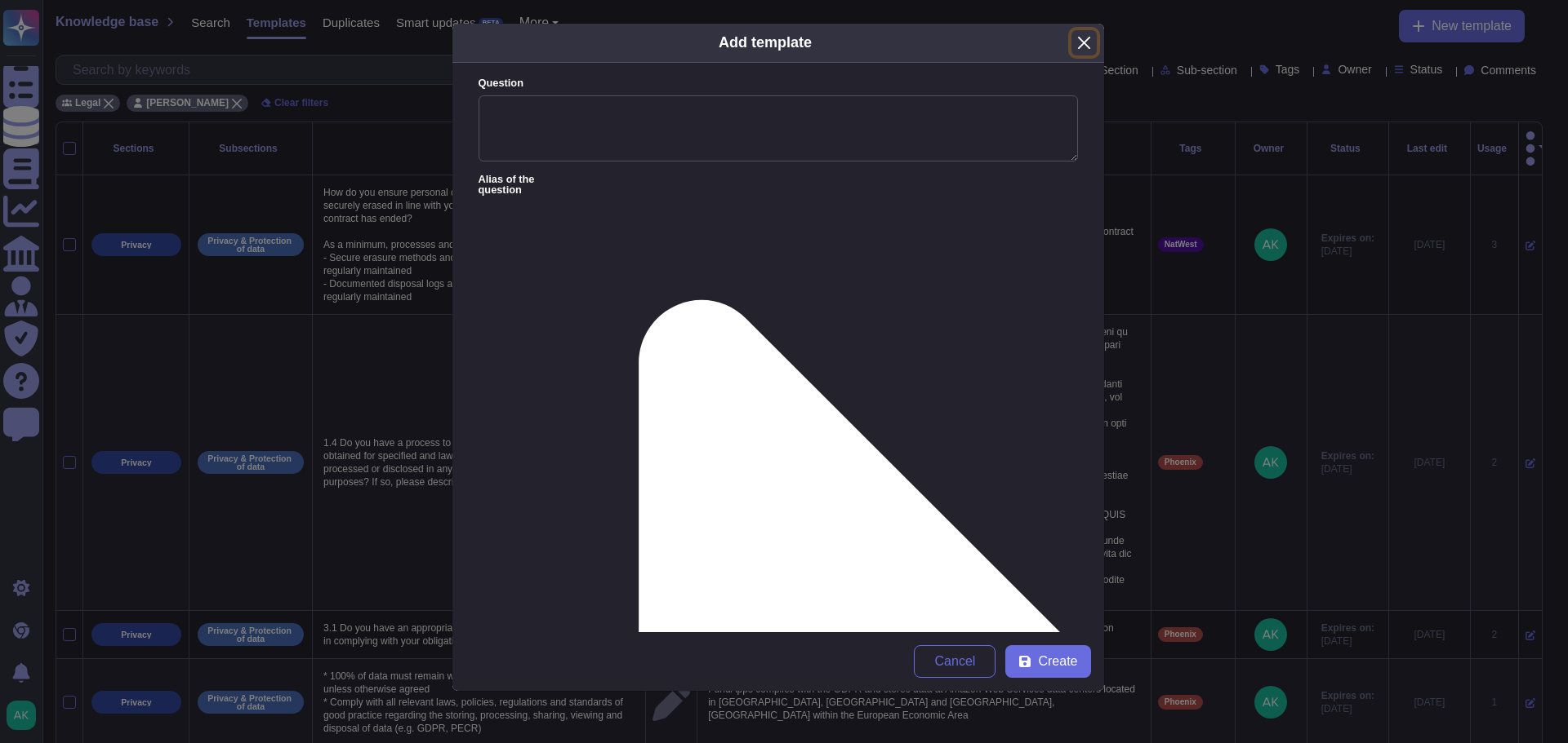
click at [1088, 32] on button "Close" at bounding box center [1084, 42] width 25 height 25
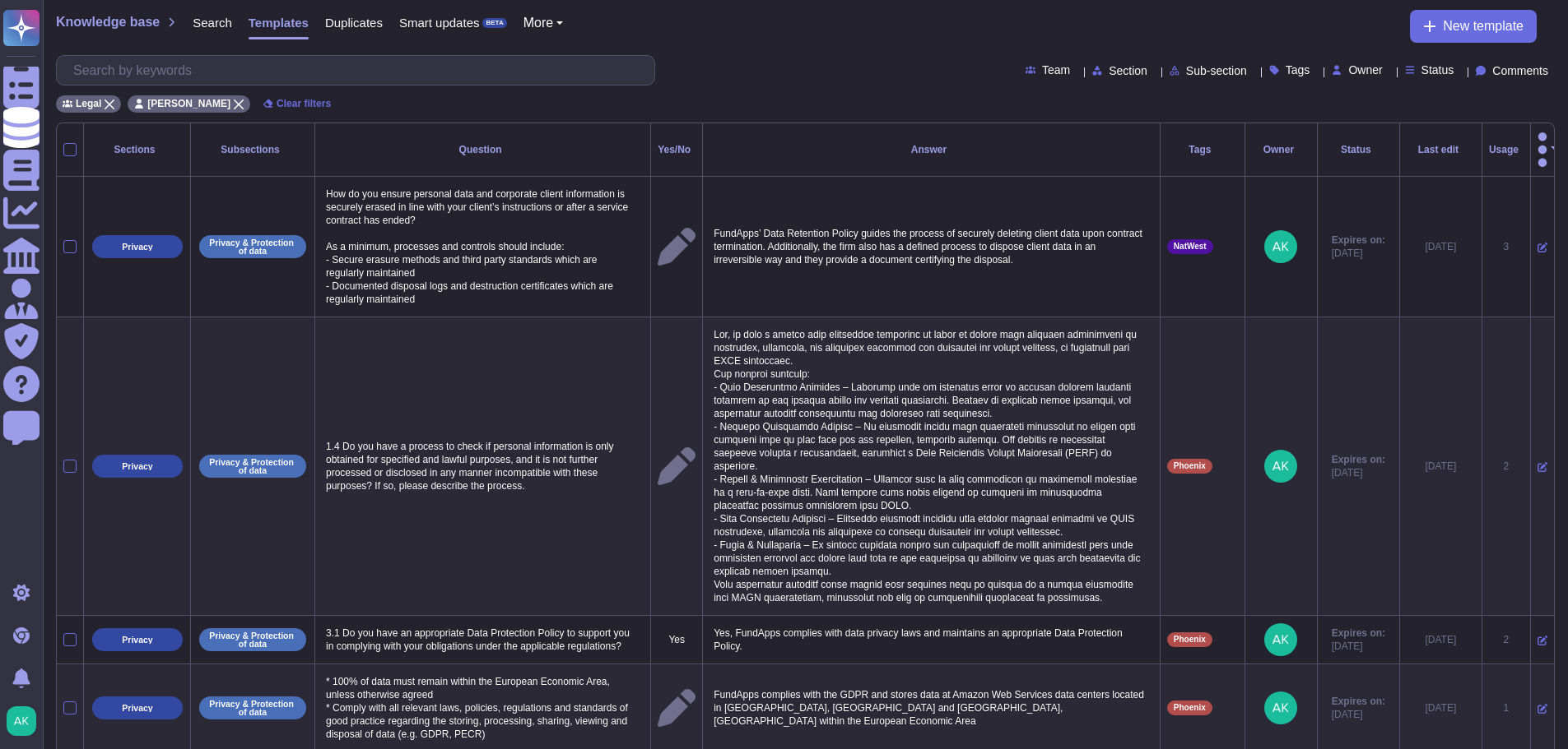
click at [1097, 69] on div "Section" at bounding box center [1122, 70] width 61 height 13
click at [857, 59] on div "Team Section Sub-section Tags Owner Status Comments" at bounding box center [806, 70] width 1499 height 30
click at [774, 60] on div "Team Section Sub-section Tags Owner Status Comments" at bounding box center [806, 70] width 1499 height 30
click at [812, 95] on div "Legal [PERSON_NAME] Clear filters" at bounding box center [806, 99] width 1499 height 27
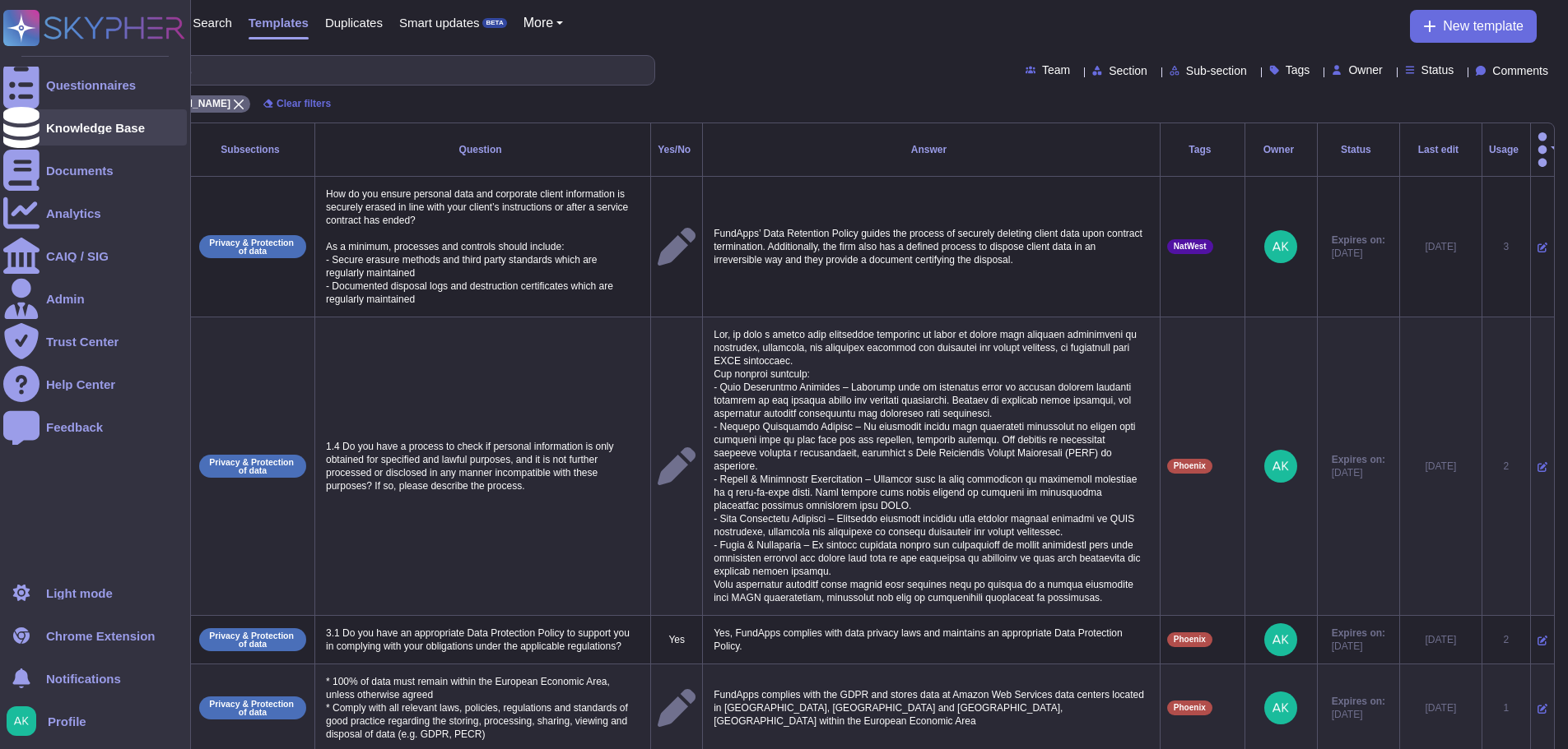
click at [14, 133] on icon at bounding box center [20, 127] width 36 height 41
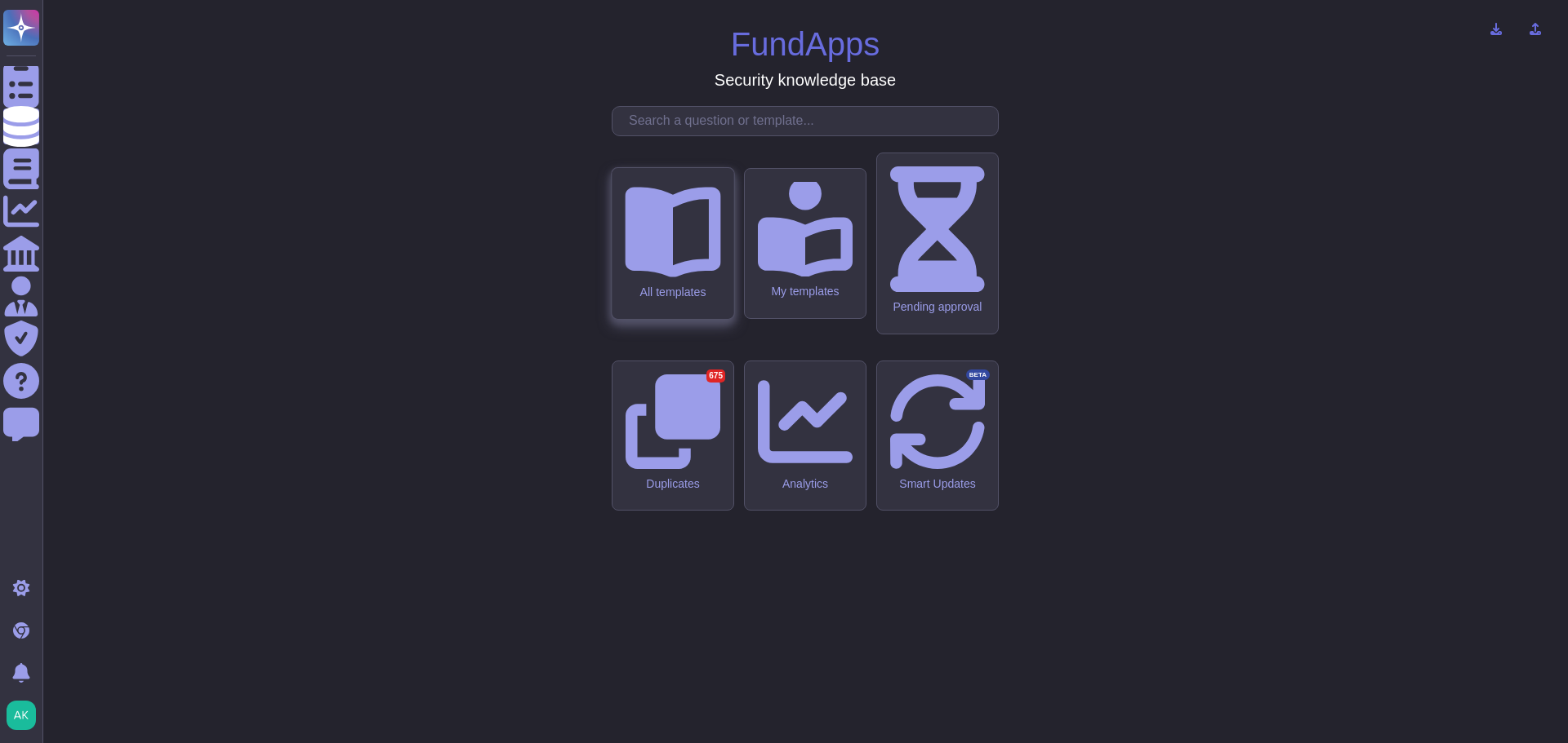
click at [654, 319] on div "All templates" at bounding box center [672, 243] width 122 height 151
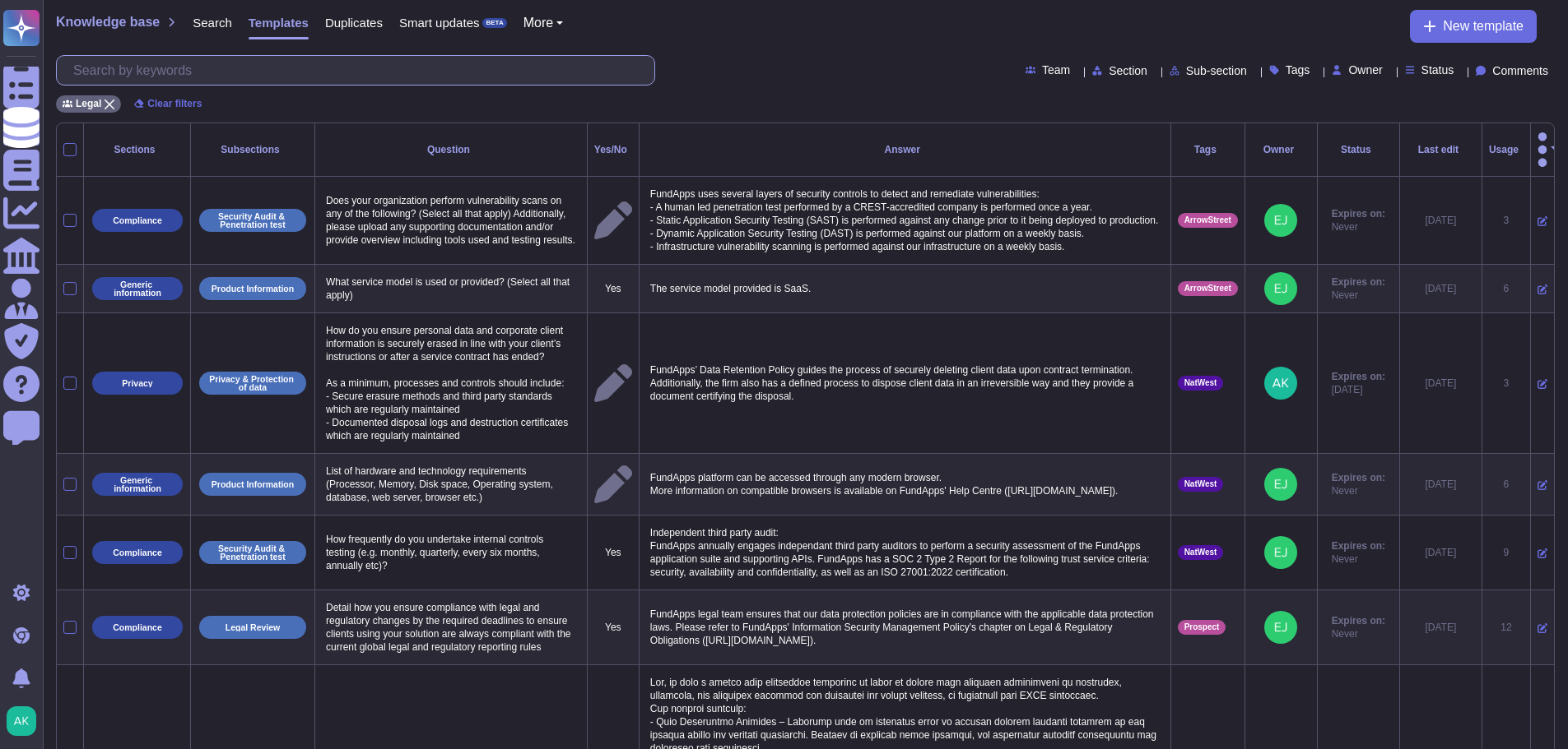
click at [298, 66] on input "text" at bounding box center [360, 71] width 590 height 29
click at [1109, 75] on span "Section" at bounding box center [1128, 71] width 39 height 12
click at [1042, 67] on span "Team" at bounding box center [1056, 70] width 28 height 12
click at [804, 77] on div "Team Section Sub-section Tags Owner Status Comments" at bounding box center [806, 70] width 1499 height 30
click at [527, 59] on input "text" at bounding box center [360, 71] width 590 height 29
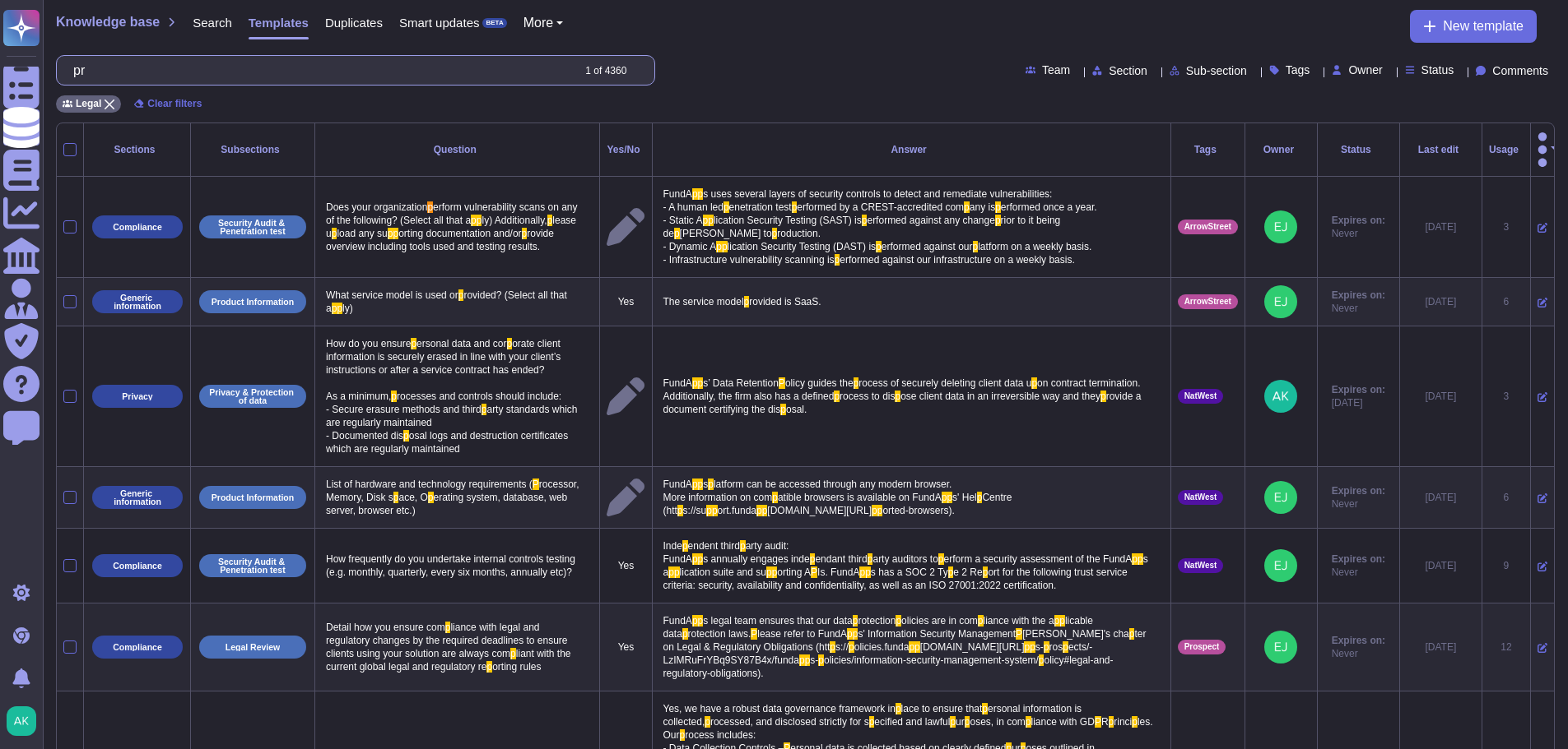
type input "p"
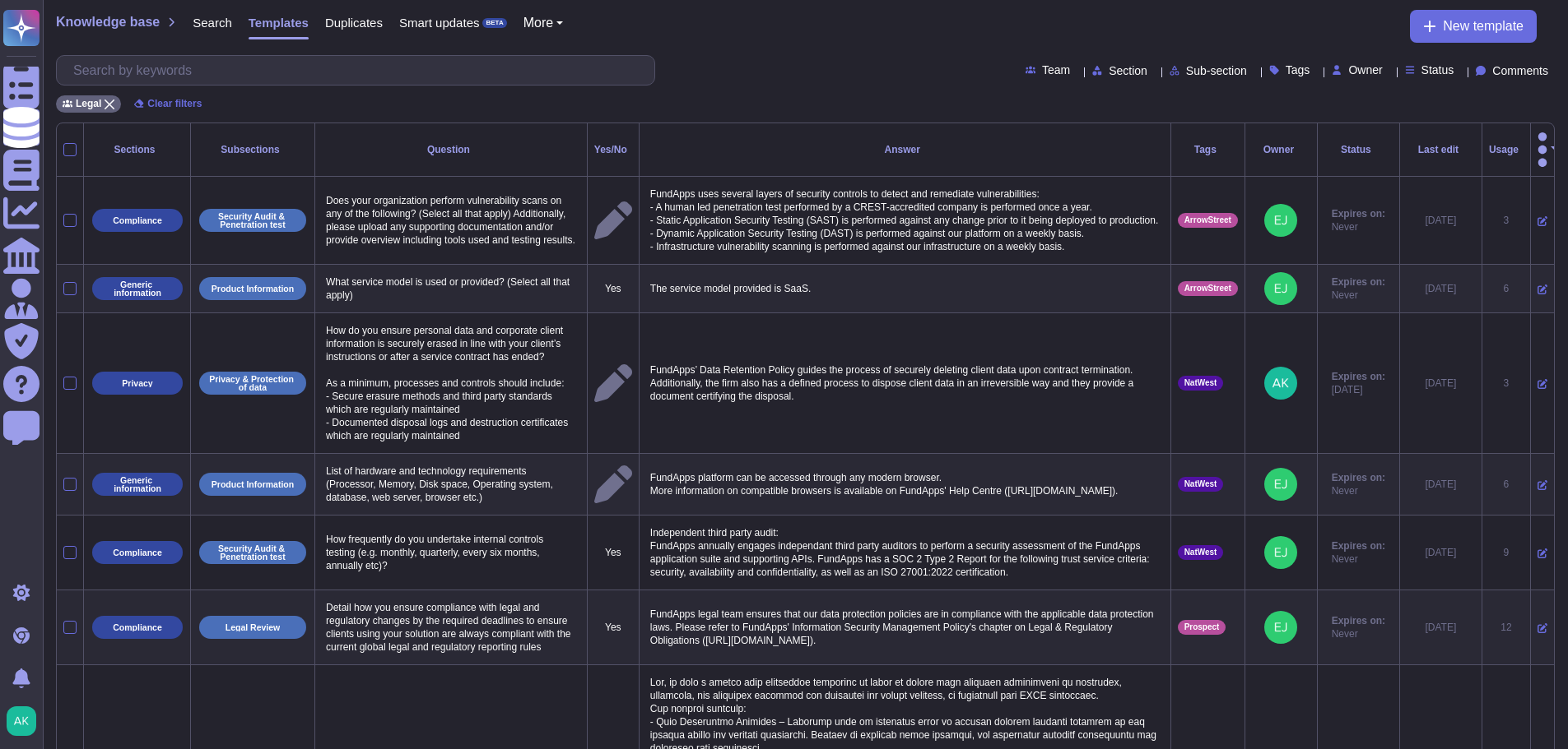
click at [794, 40] on div "Knowledge base Search Templates Duplicates Smart updates BETA More New template" at bounding box center [806, 26] width 1499 height 33
click at [1104, 65] on div "Section" at bounding box center [1122, 71] width 61 height 14
click at [1154, 66] on div at bounding box center [1154, 70] width 0 height 13
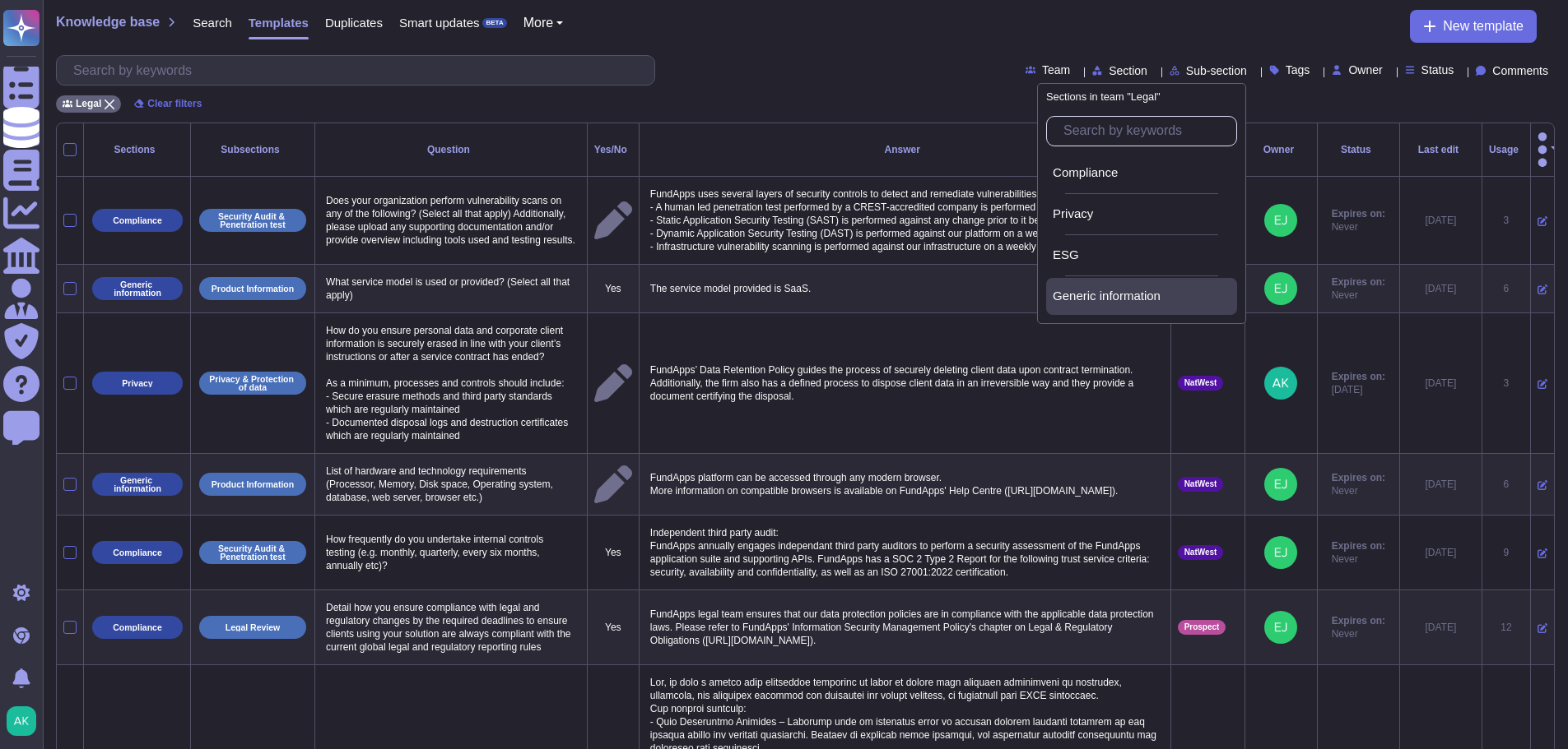
click at [1097, 295] on span "Generic information" at bounding box center [1107, 296] width 108 height 15
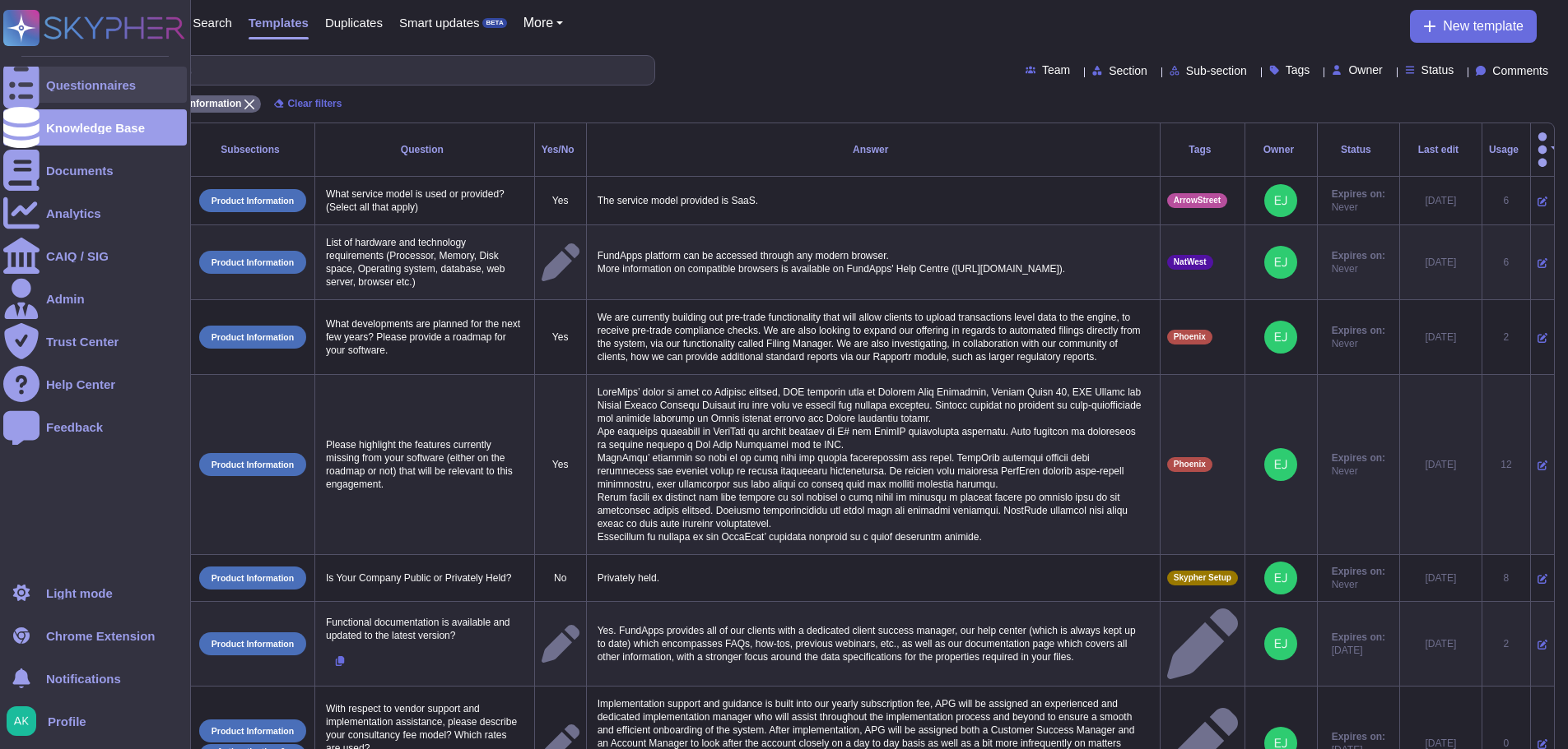
click at [56, 77] on div "Questionnaires" at bounding box center [94, 85] width 184 height 36
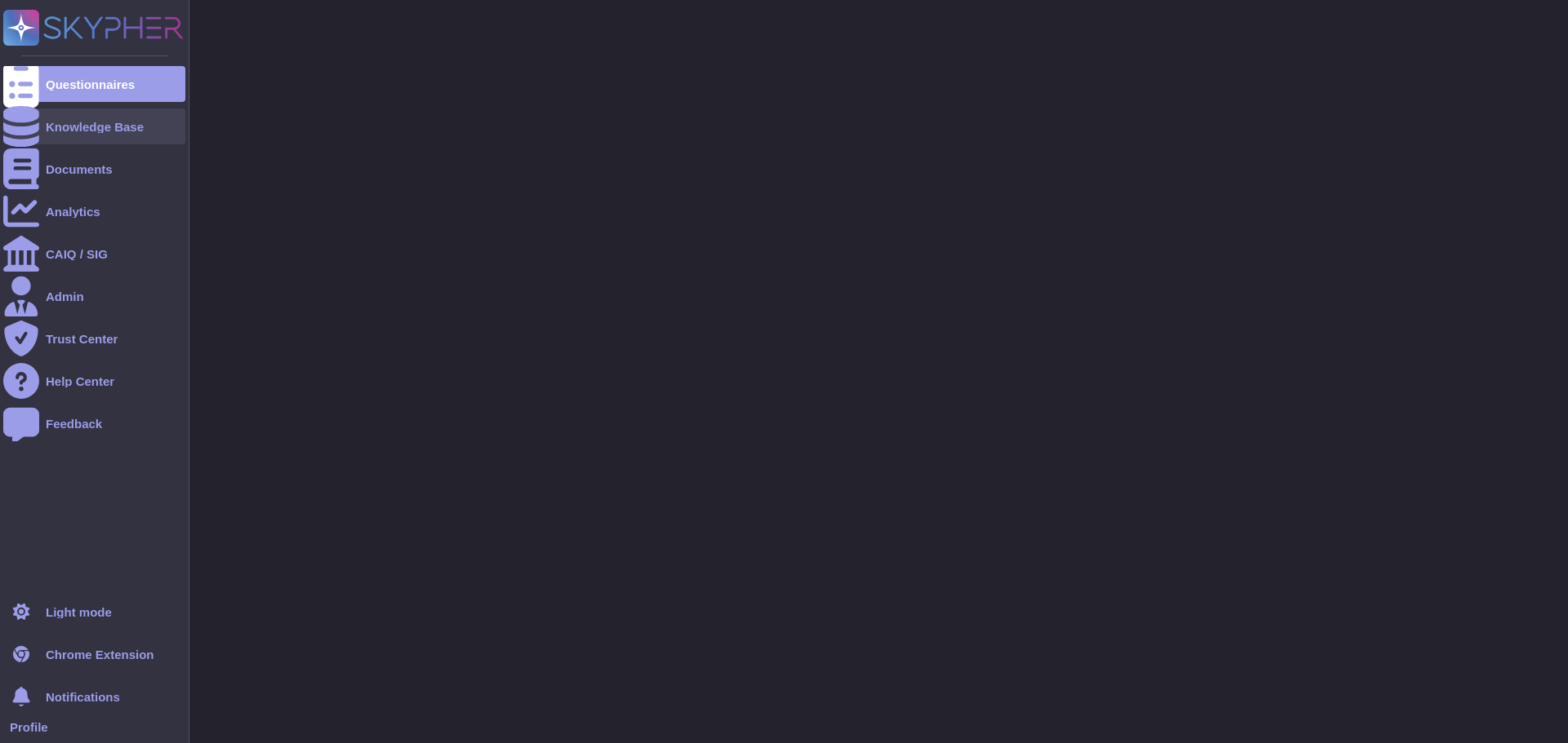
click at [57, 127] on div "Knowledge Base" at bounding box center [94, 126] width 98 height 13
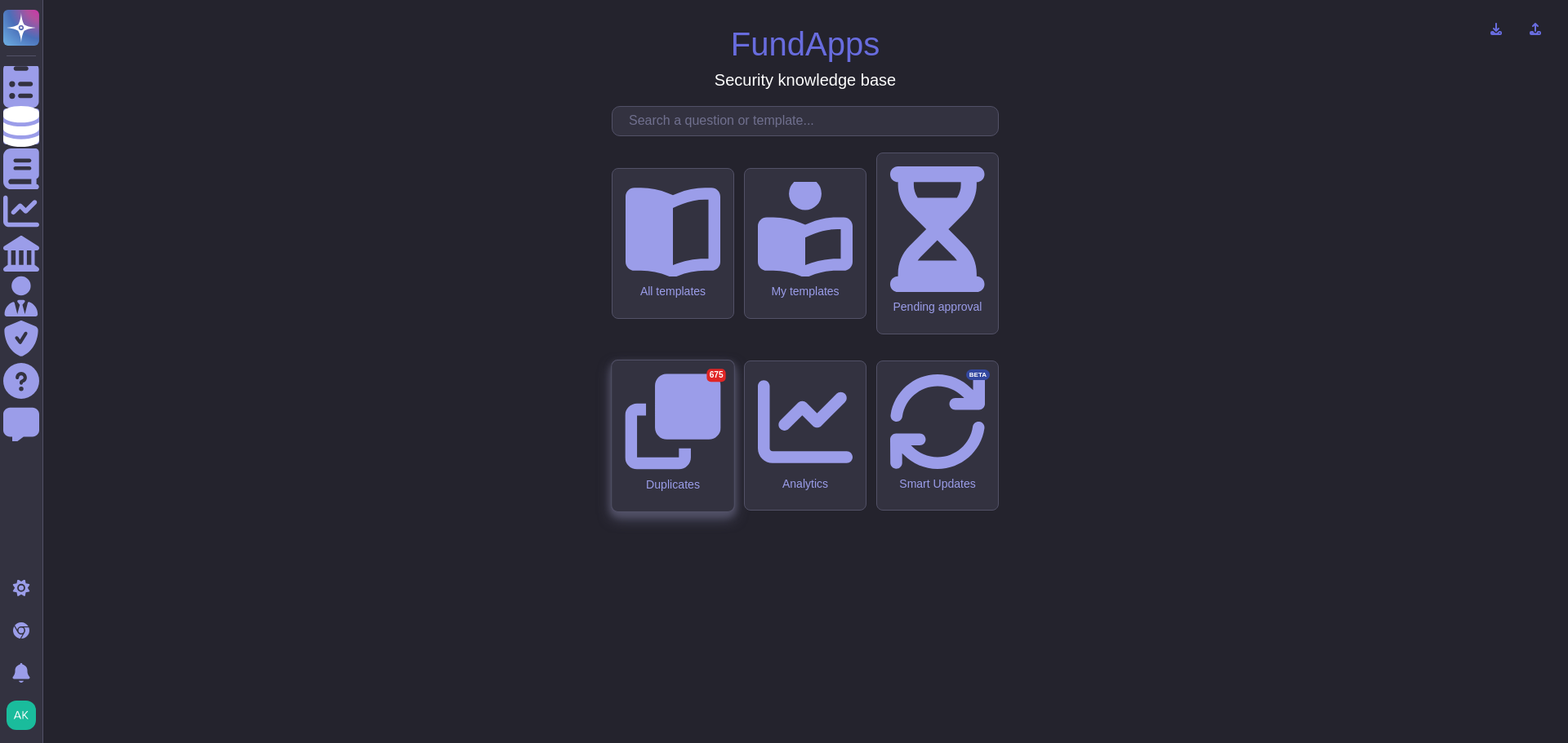
click at [679, 435] on icon at bounding box center [672, 421] width 96 height 96
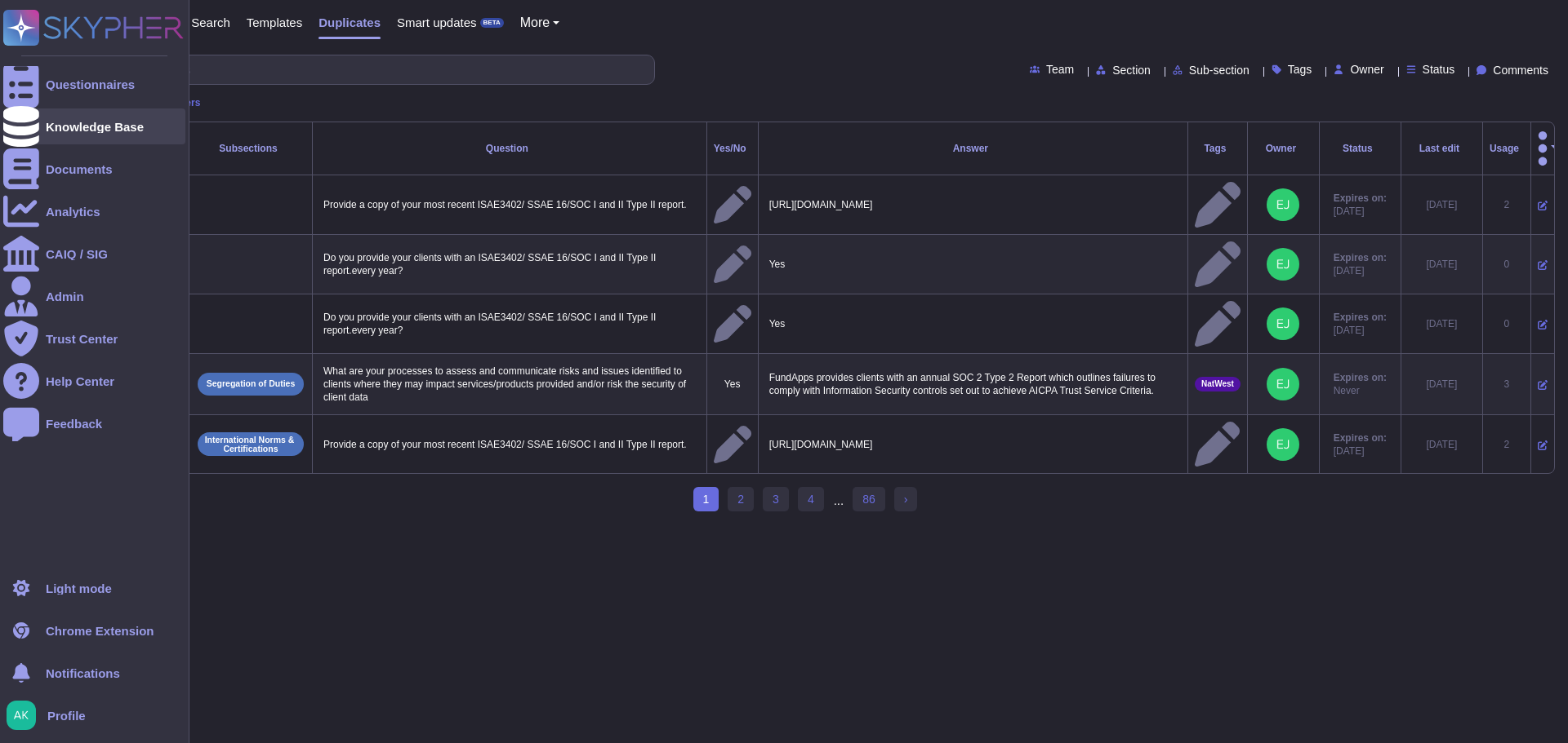
click at [12, 124] on icon at bounding box center [20, 126] width 36 height 41
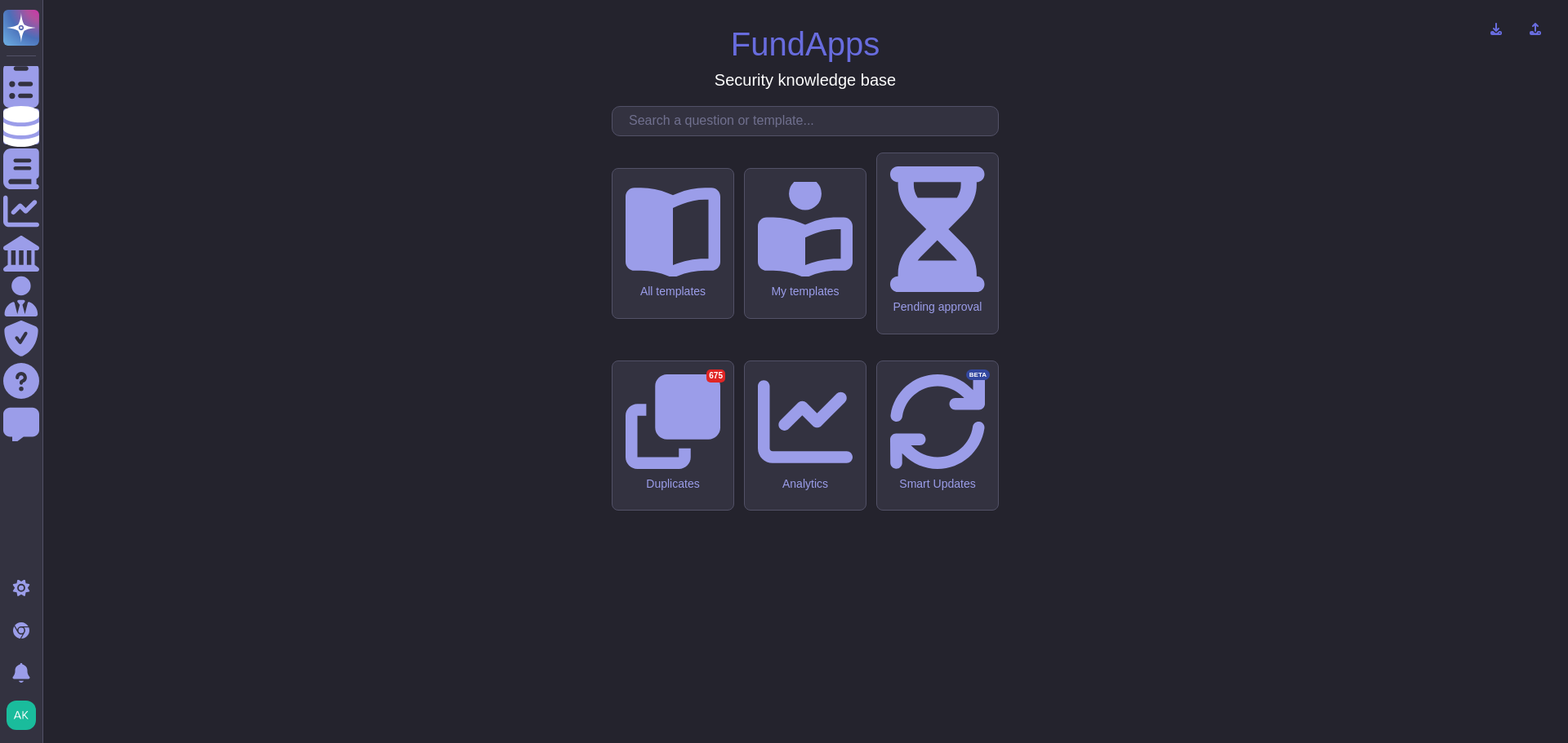
click at [646, 622] on div "FundApps Security knowledge base All templates My templates Pending approval Du…" at bounding box center [805, 372] width 1499 height 717
click at [940, 434] on icon at bounding box center [937, 421] width 96 height 96
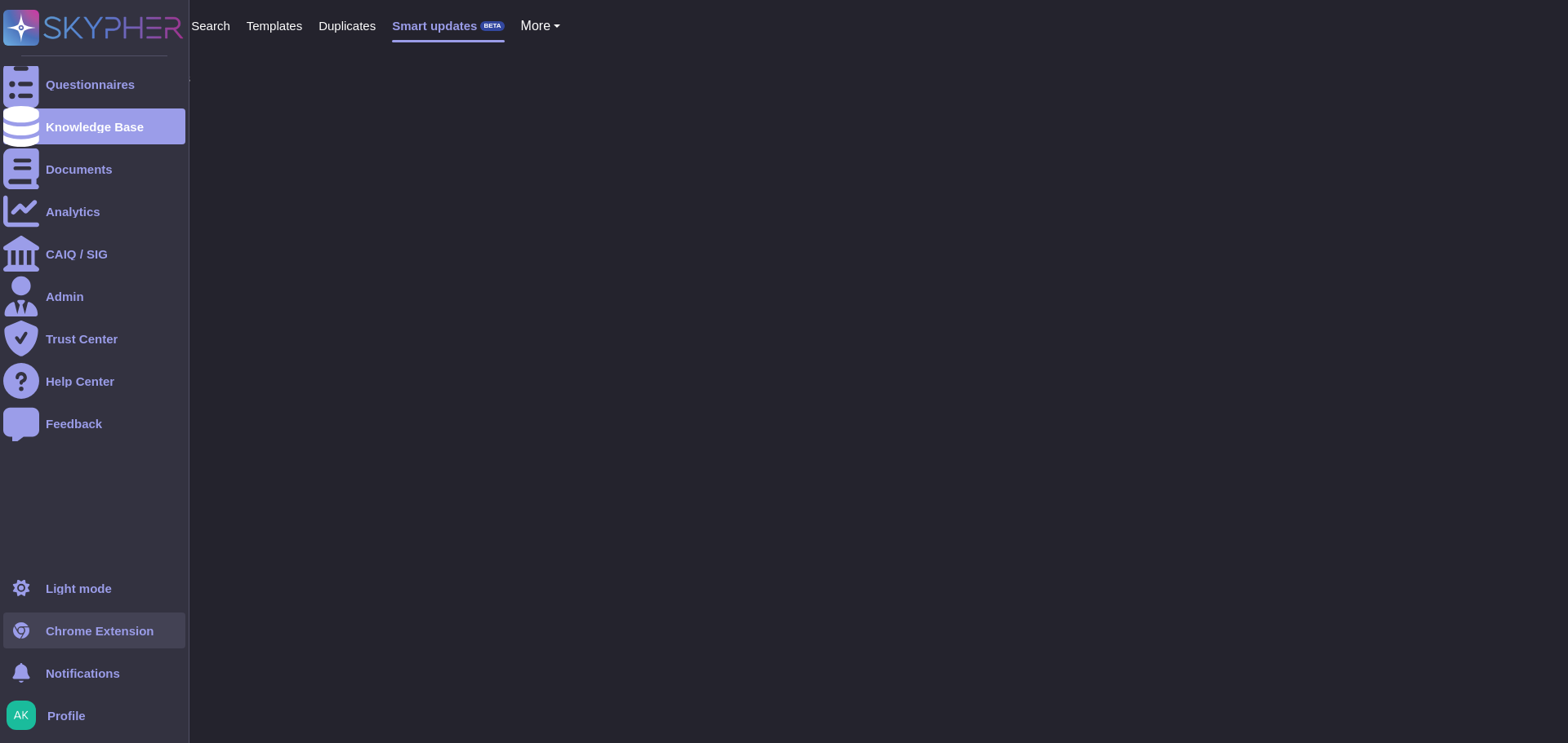
click at [87, 623] on link "Chrome Extension" at bounding box center [94, 630] width 182 height 36
